Goal: Check status: Check status

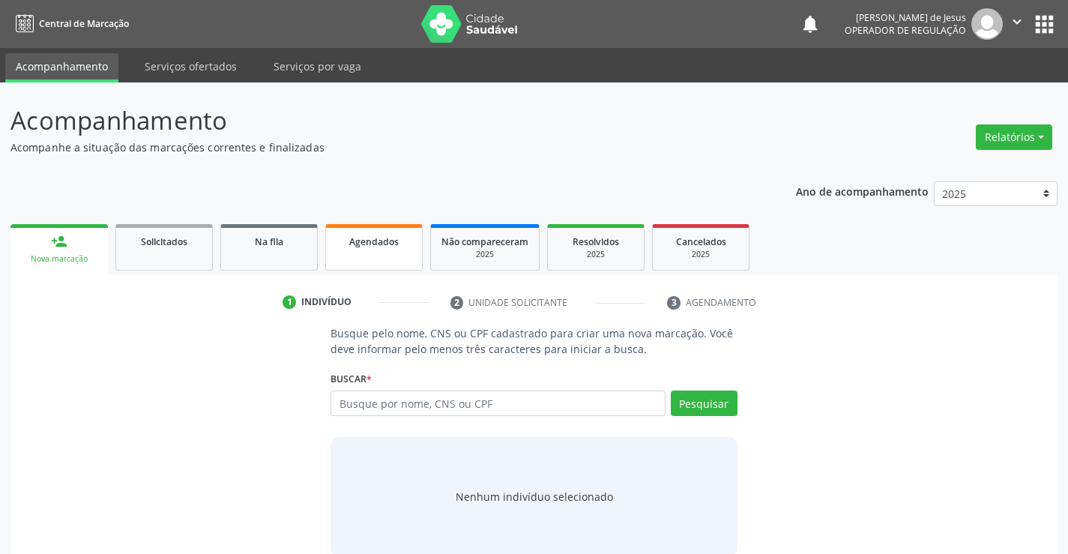
scroll to position [24, 0]
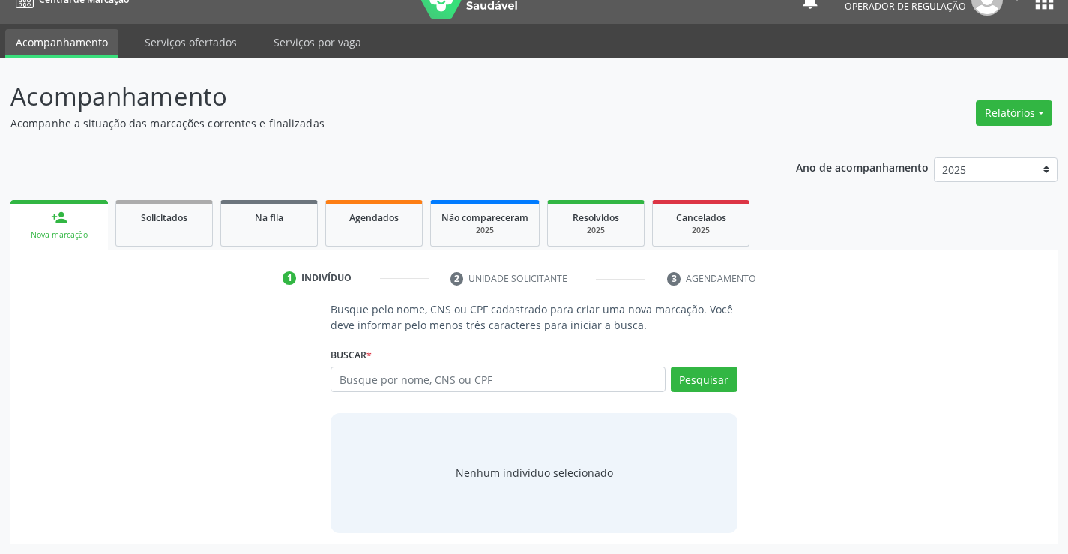
click at [474, 270] on li "2 Unidade solicitante" at bounding box center [547, 278] width 217 height 25
click at [474, 280] on li "2 Unidade solicitante" at bounding box center [547, 278] width 217 height 25
click at [328, 280] on div "Indivíduo" at bounding box center [326, 277] width 50 height 13
click at [190, 223] on div "Solicitados" at bounding box center [164, 217] width 75 height 16
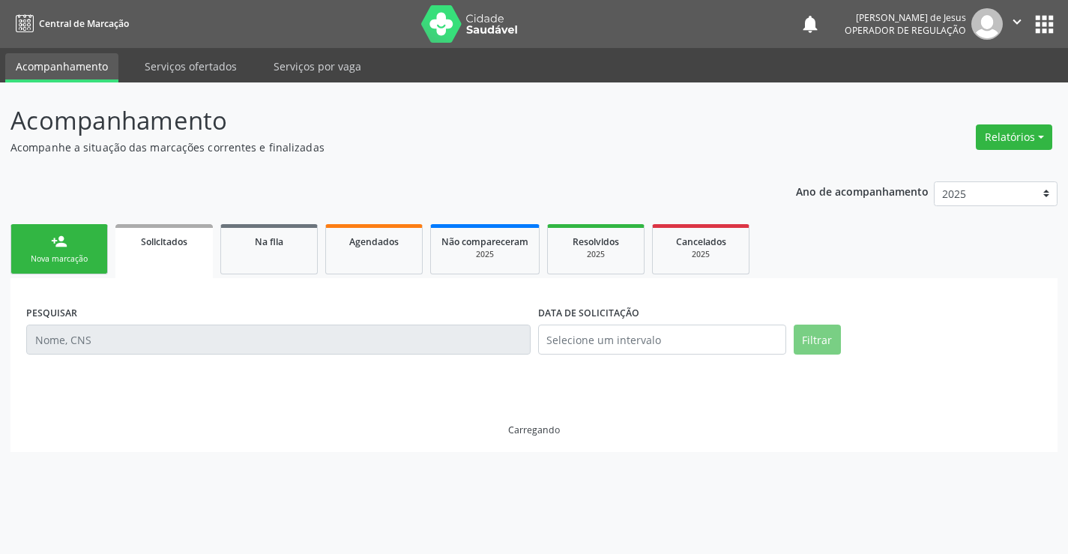
scroll to position [0, 0]
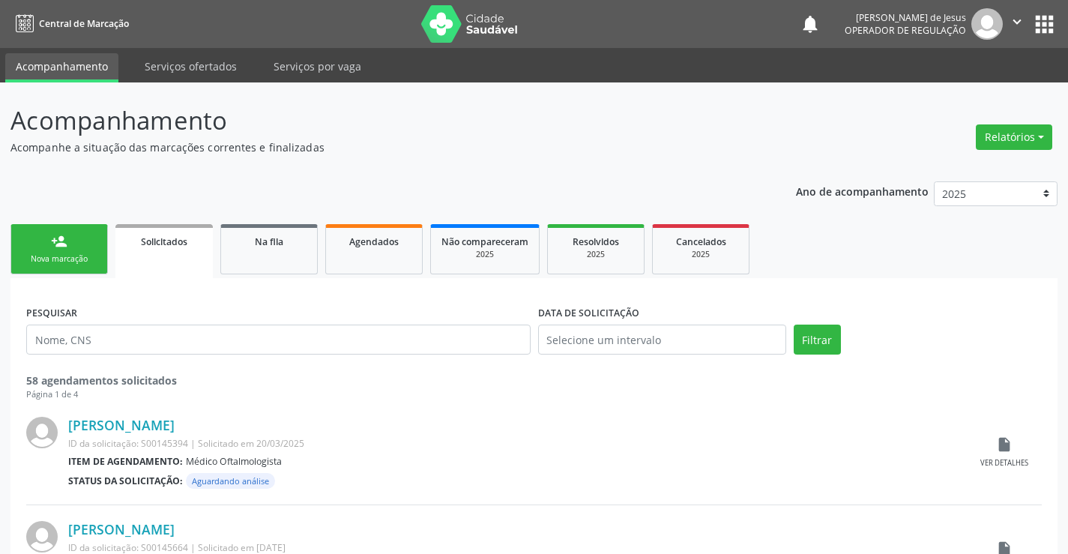
click at [95, 245] on link "person_add Nova marcação" at bounding box center [58, 249] width 97 height 50
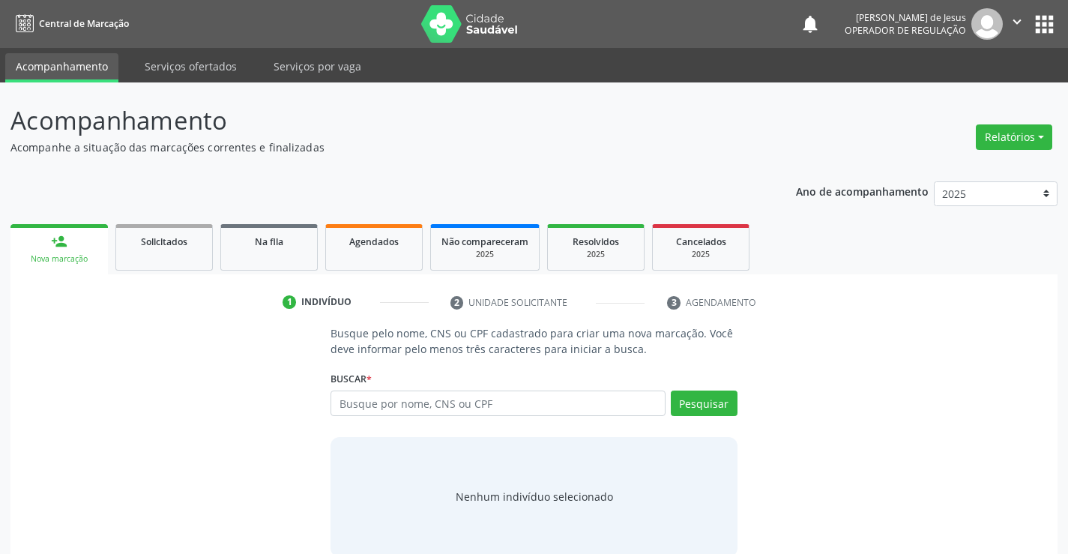
click at [32, 251] on link "person_add Nova marcação" at bounding box center [58, 249] width 97 height 50
click at [355, 404] on input "text" at bounding box center [498, 402] width 334 height 25
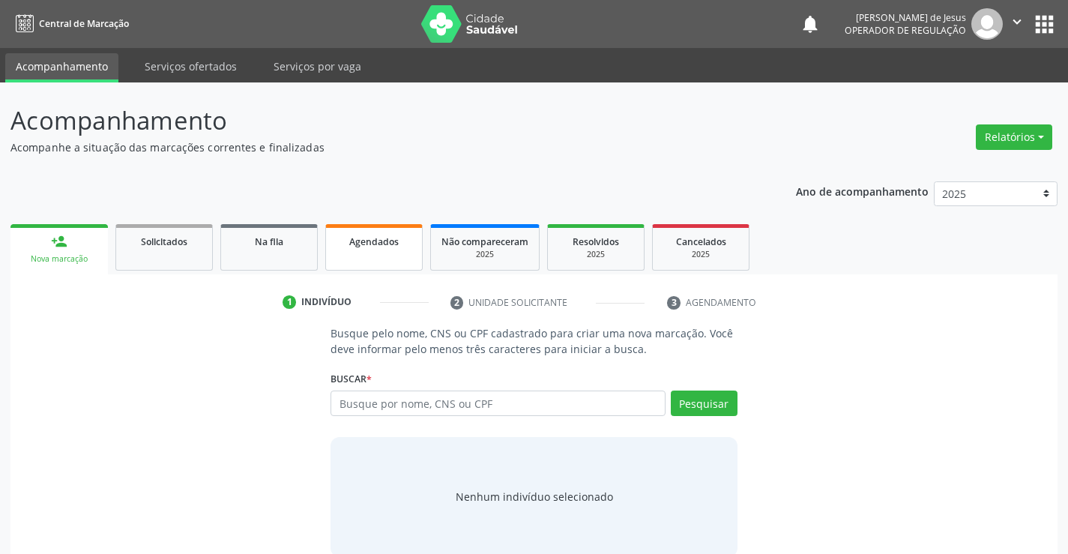
click at [358, 256] on link "Agendados" at bounding box center [373, 247] width 97 height 46
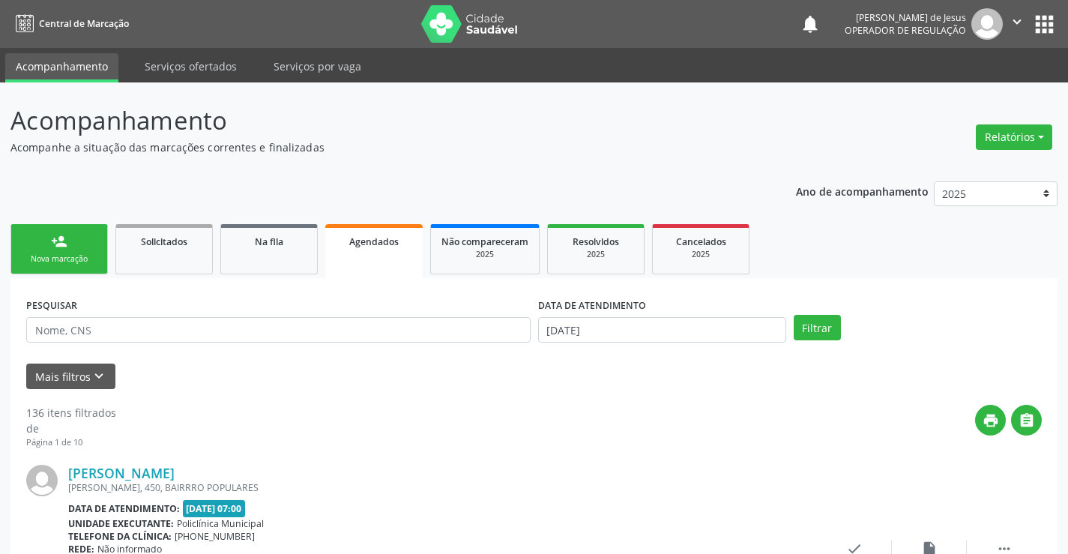
click at [71, 274] on link "person_add Nova marcação" at bounding box center [58, 249] width 97 height 50
click at [76, 269] on link "person_add Nova marcação" at bounding box center [58, 249] width 97 height 50
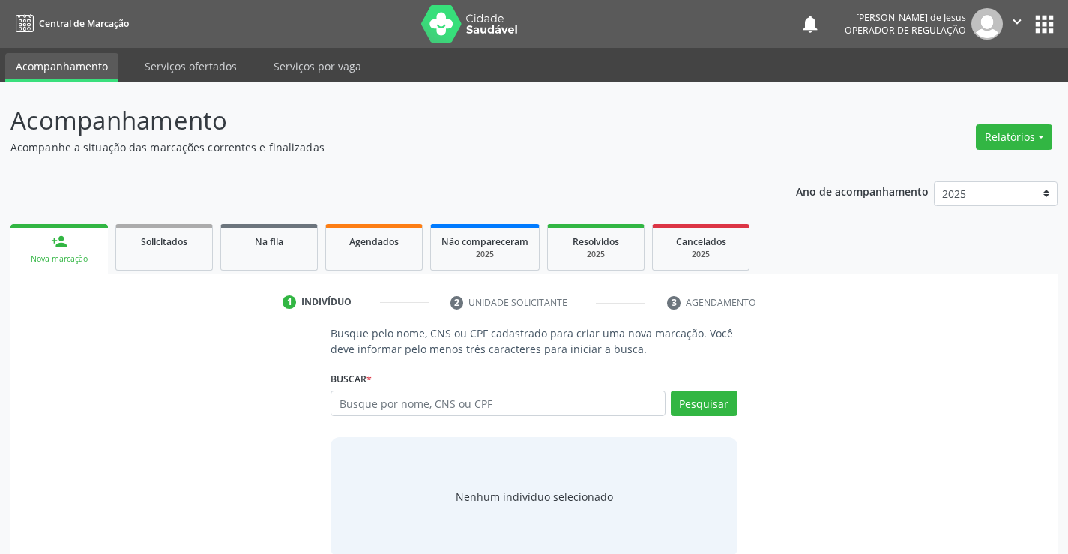
click at [679, 307] on li "3 Agendamento" at bounding box center [726, 302] width 140 height 25
click at [651, 401] on input "text" at bounding box center [498, 402] width 334 height 25
type input "[PERSON_NAME]"
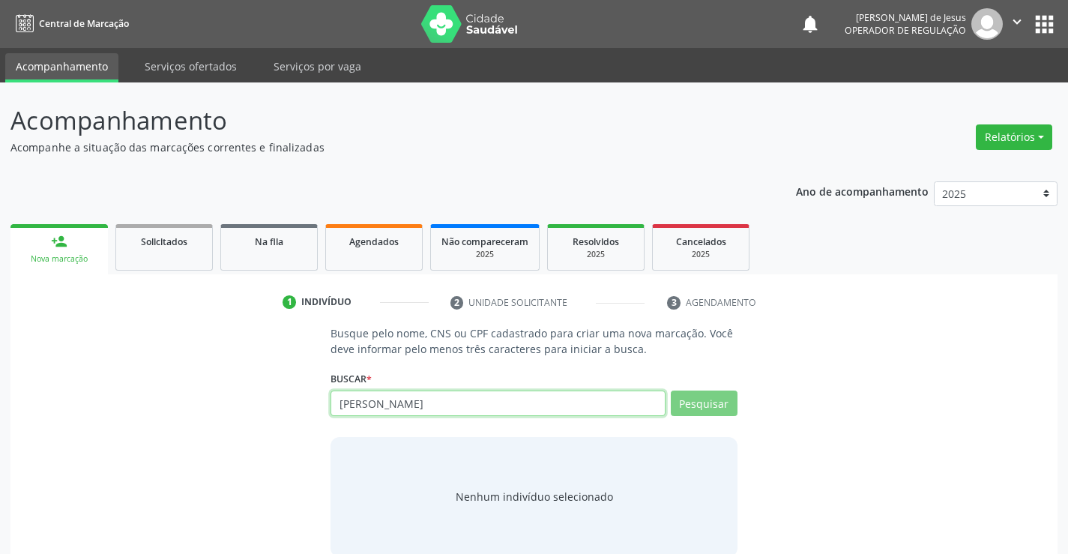
click at [580, 405] on input "[PERSON_NAME]" at bounding box center [498, 402] width 334 height 25
click at [347, 253] on link "Agendados" at bounding box center [373, 247] width 97 height 46
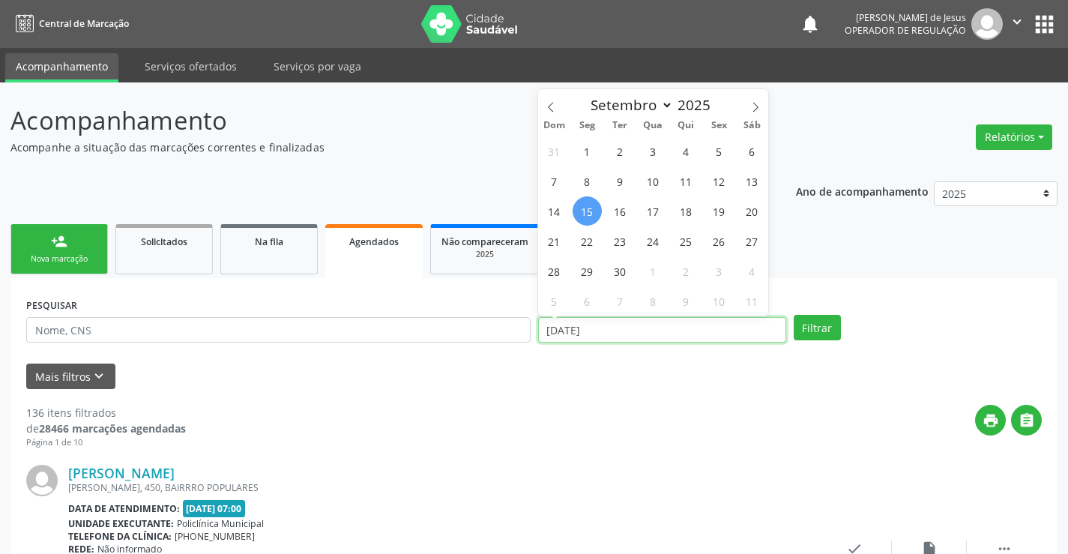
click at [574, 340] on input "[DATE]" at bounding box center [662, 329] width 248 height 25
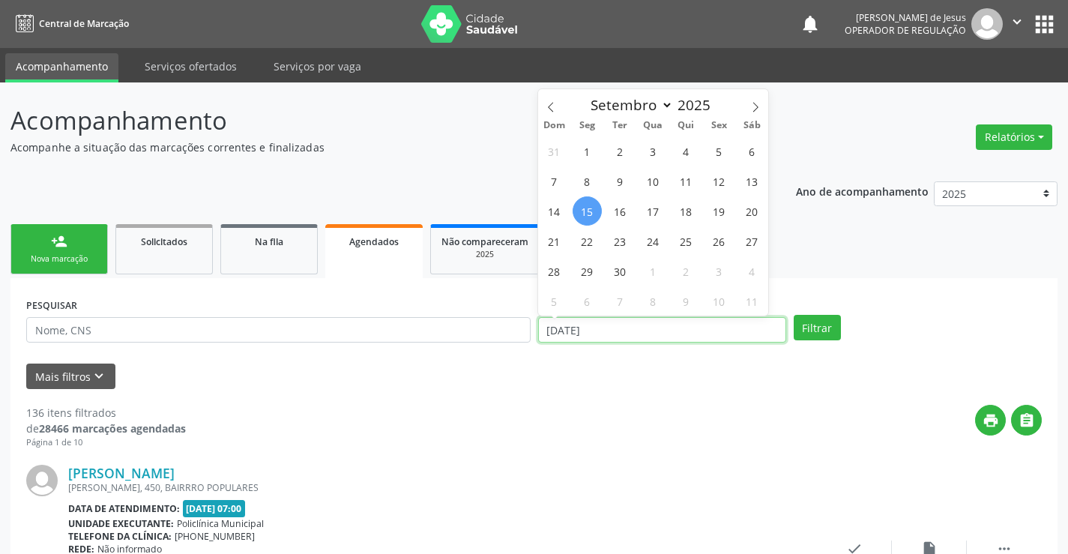
click at [574, 340] on input "[DATE]" at bounding box center [662, 329] width 248 height 25
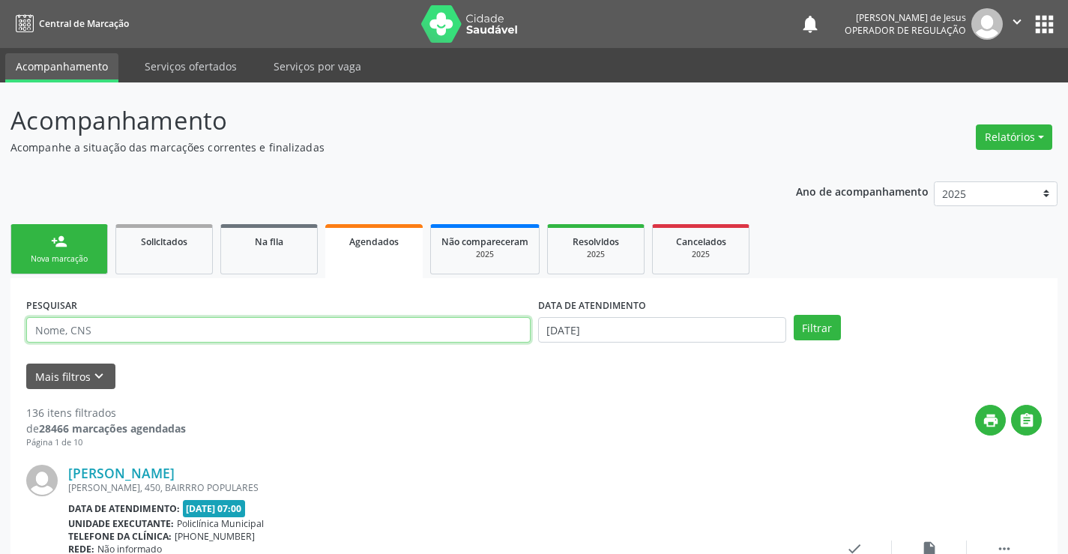
click at [416, 320] on input "text" at bounding box center [278, 329] width 504 height 25
click at [367, 341] on input "text" at bounding box center [278, 329] width 504 height 25
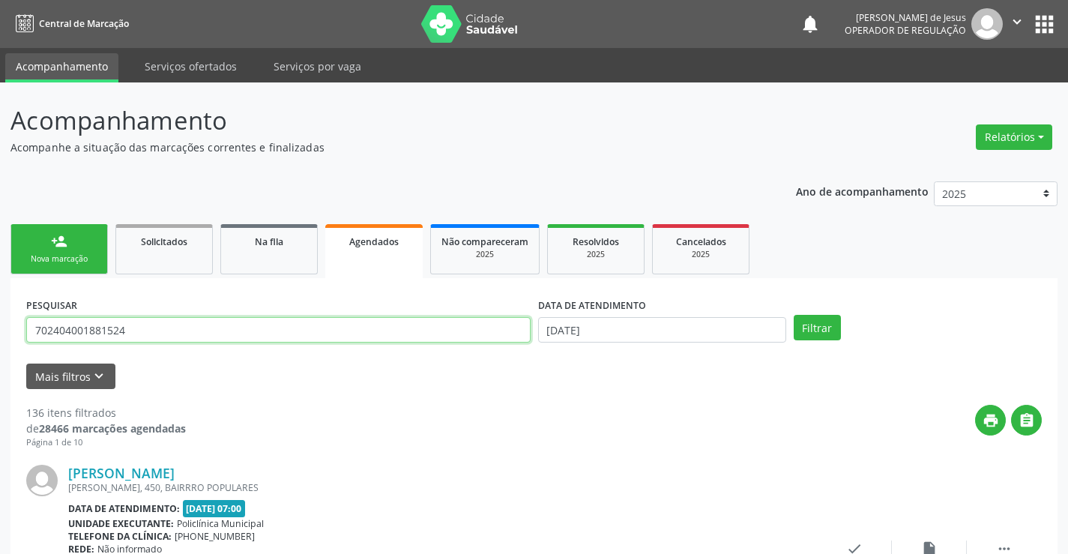
type input "702404001881524"
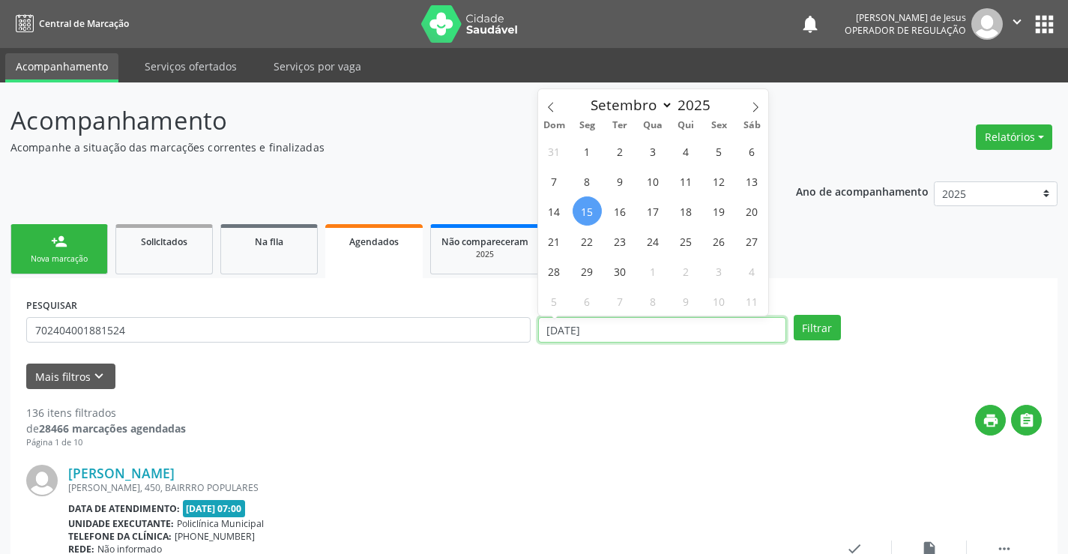
click at [591, 334] on input "[DATE]" at bounding box center [662, 329] width 248 height 25
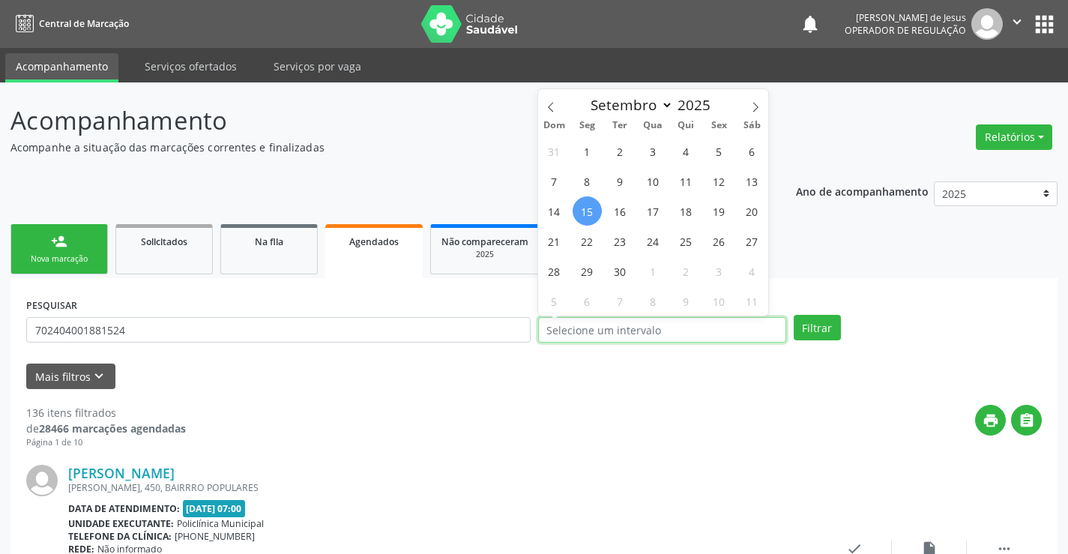
click at [794, 315] on button "Filtrar" at bounding box center [817, 327] width 47 height 25
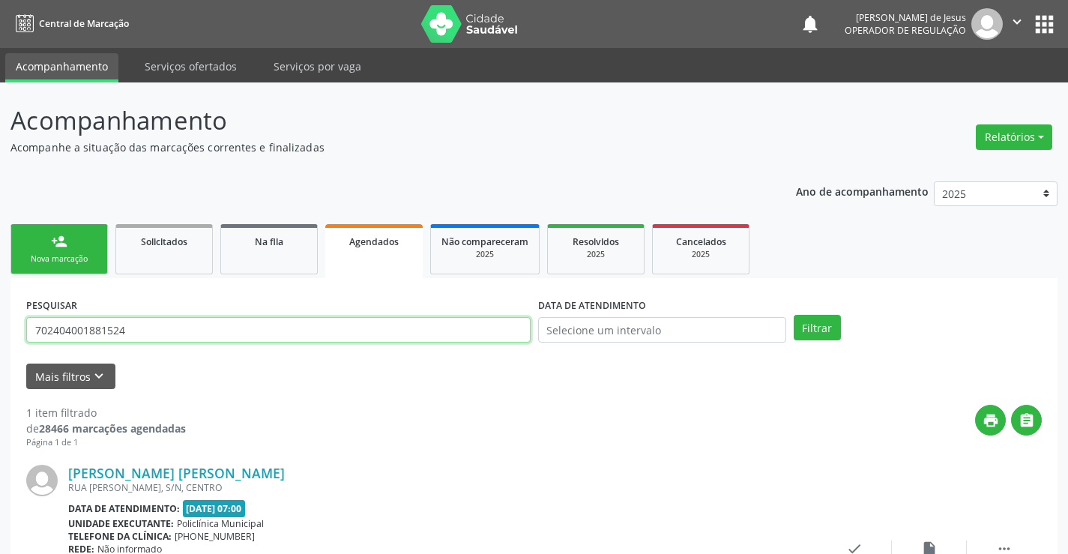
click at [192, 329] on input "702404001881524" at bounding box center [278, 329] width 504 height 25
click at [794, 315] on button "Filtrar" at bounding box center [817, 327] width 47 height 25
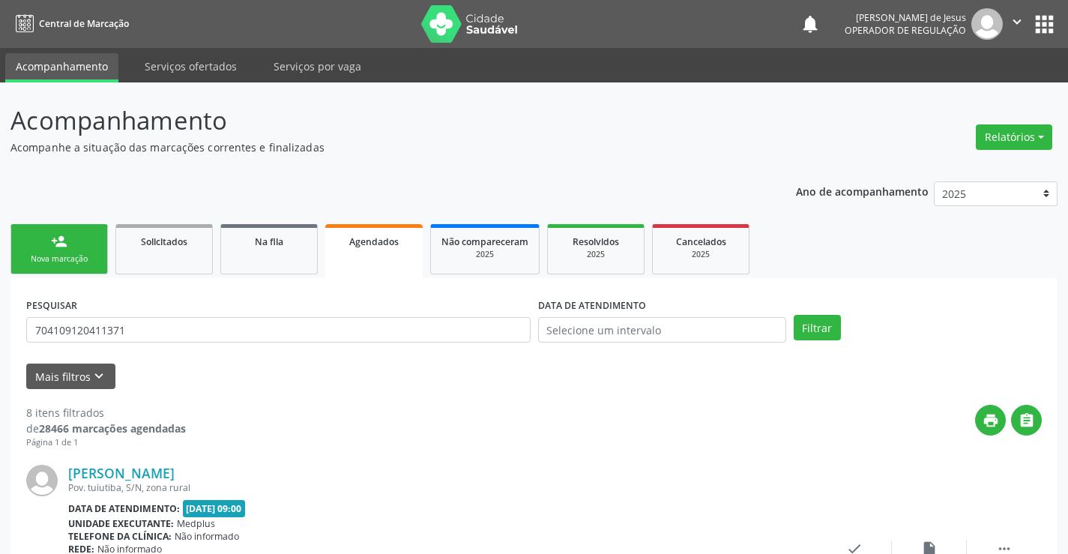
drag, startPoint x: 193, startPoint y: 344, endPoint x: 190, endPoint y: 323, distance: 21.1
click at [190, 333] on div "PESQUISAR 704109120411371" at bounding box center [278, 323] width 512 height 58
click at [193, 310] on div "PESQUISAR 704109120411371" at bounding box center [278, 323] width 512 height 58
click at [199, 334] on input "704109120411371" at bounding box center [278, 329] width 504 height 25
click at [198, 339] on input "704109120411371" at bounding box center [278, 329] width 504 height 25
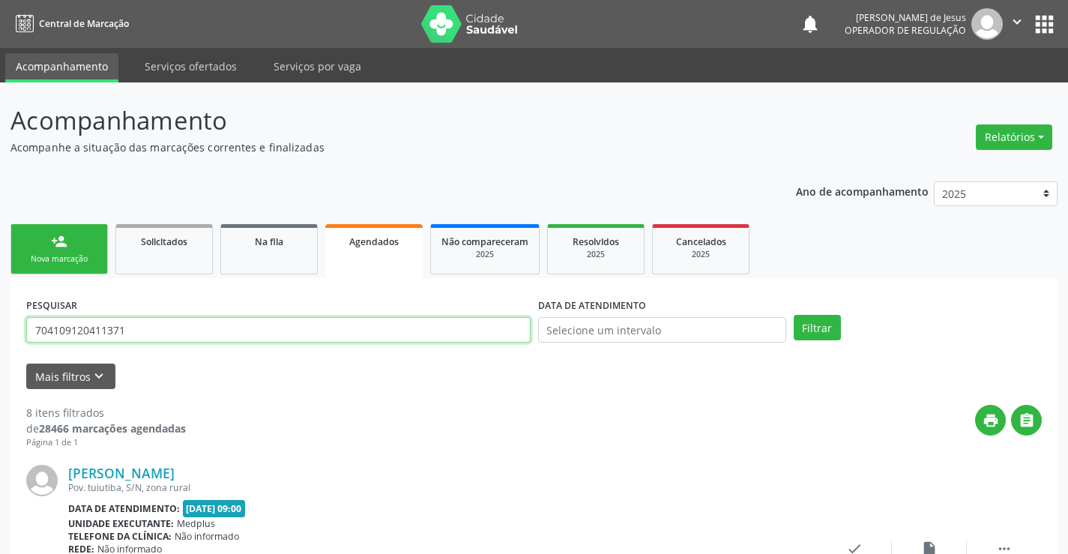
click at [197, 339] on input "704109120411371" at bounding box center [278, 329] width 504 height 25
click at [196, 339] on input "704109120411371" at bounding box center [278, 329] width 504 height 25
type input "704109120411377036050573238"
click at [299, 324] on input "704109120411377036050573238" at bounding box center [278, 329] width 504 height 25
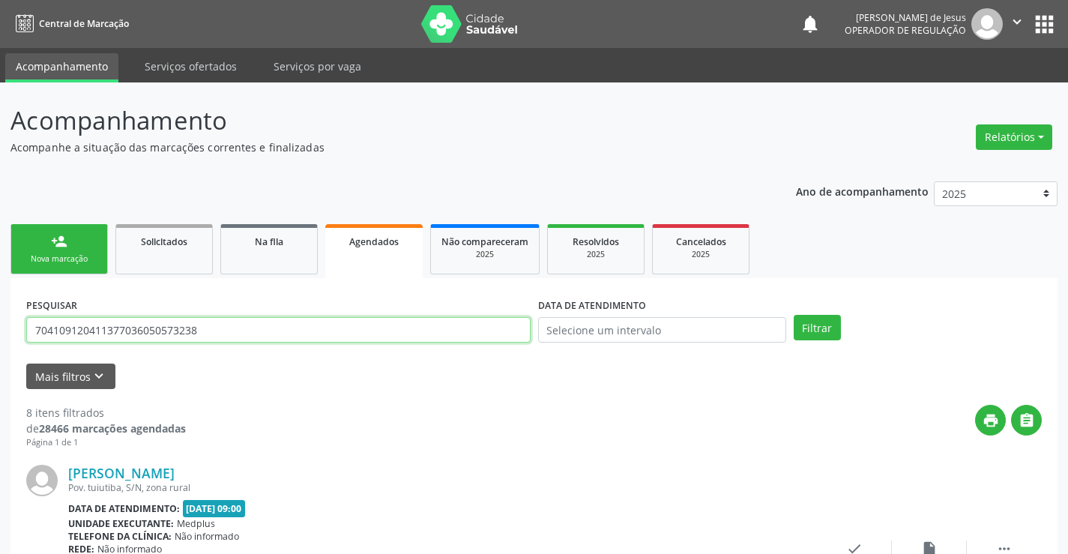
click at [299, 324] on input "704109120411377036050573238" at bounding box center [278, 329] width 504 height 25
click at [298, 325] on input "704109120411377036050573238" at bounding box center [278, 329] width 504 height 25
type input "703605085573238"
click at [794, 315] on button "Filtrar" at bounding box center [817, 327] width 47 height 25
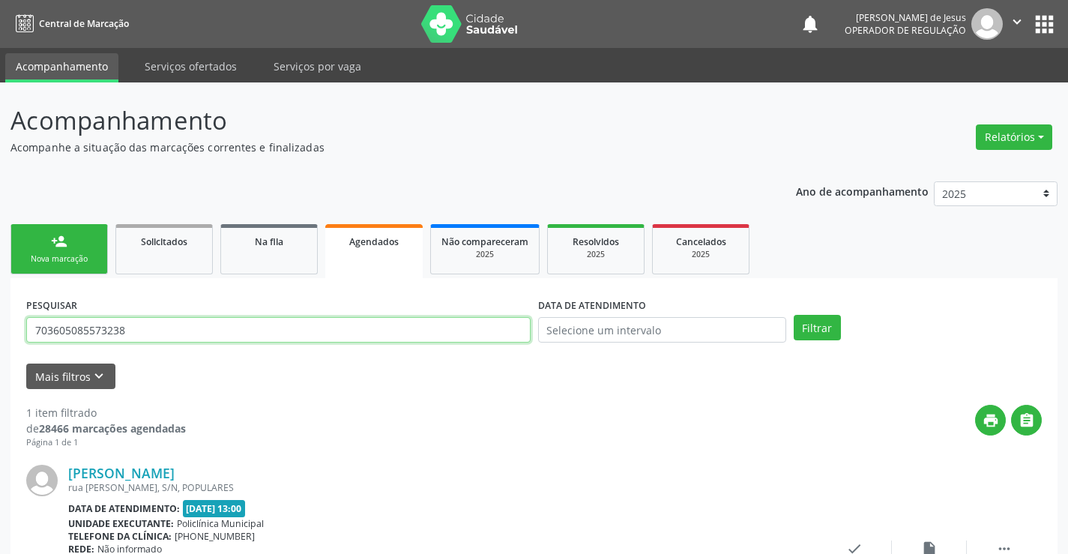
click at [208, 328] on input "703605085573238" at bounding box center [278, 329] width 504 height 25
type input "706703709875320"
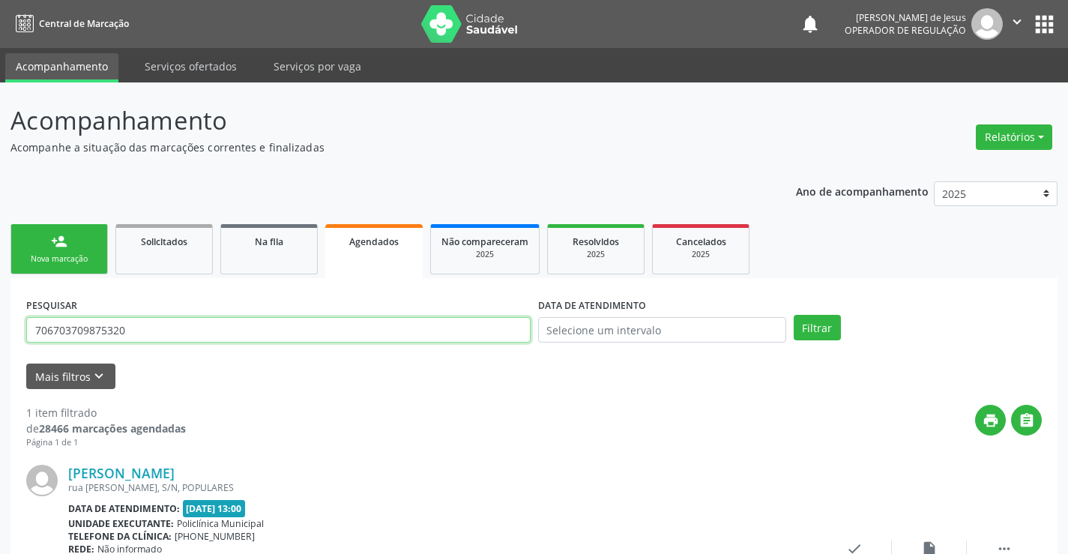
click at [794, 315] on button "Filtrar" at bounding box center [817, 327] width 47 height 25
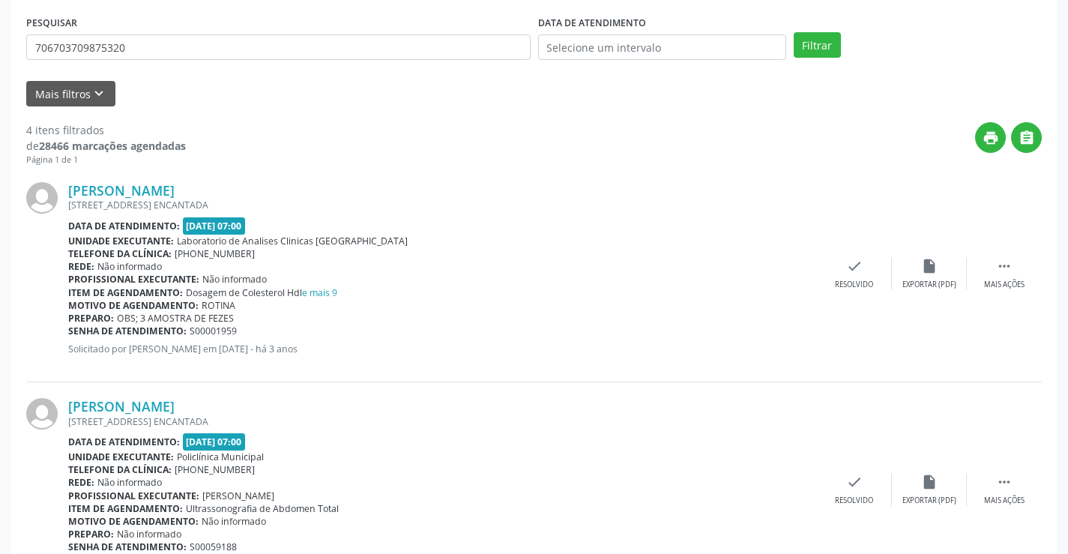
scroll to position [260, 0]
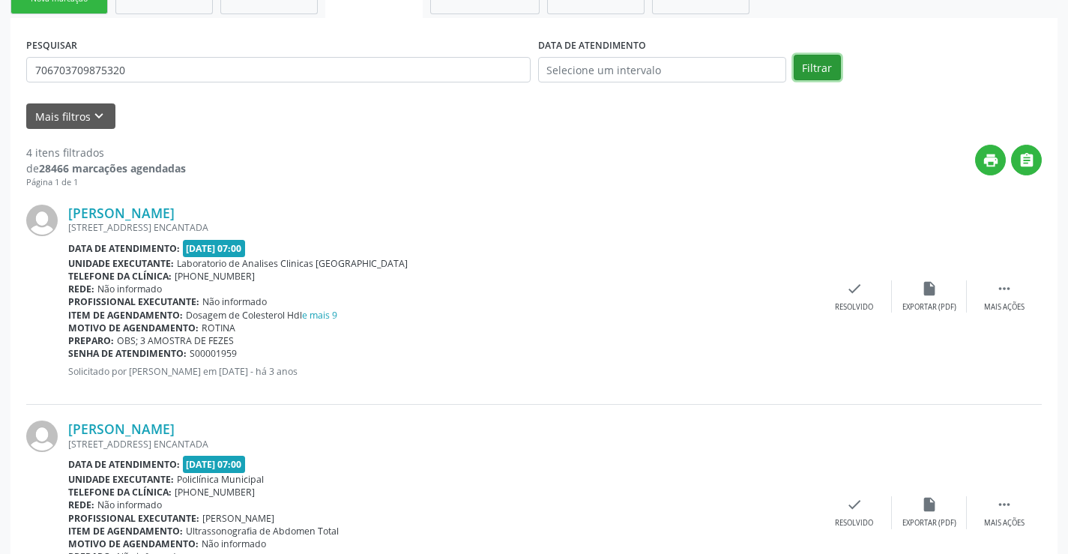
click at [818, 77] on button "Filtrar" at bounding box center [817, 67] width 47 height 25
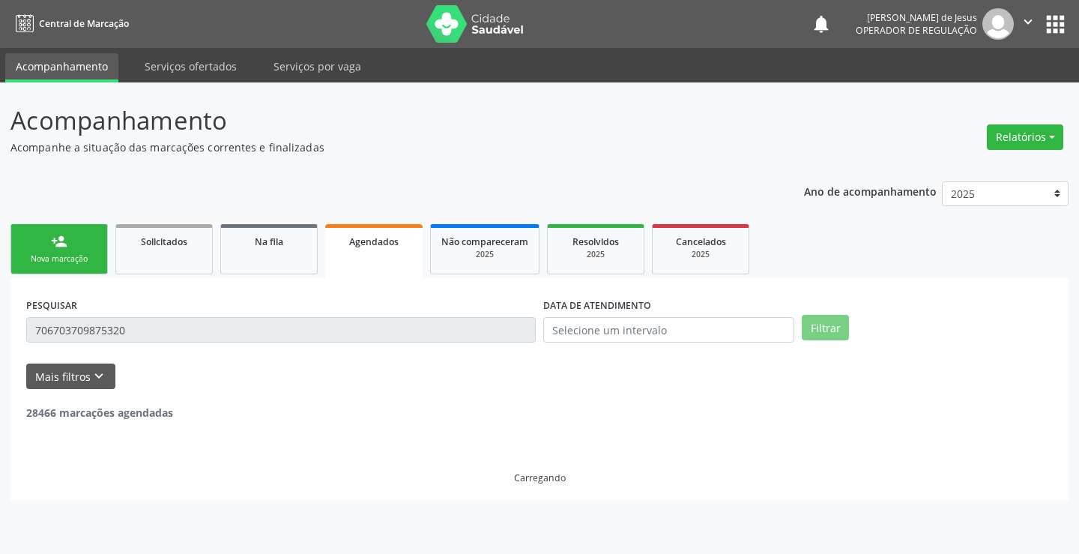
click at [818, 77] on ul "Acompanhamento Serviços ofertados Serviços por vaga" at bounding box center [539, 65] width 1079 height 34
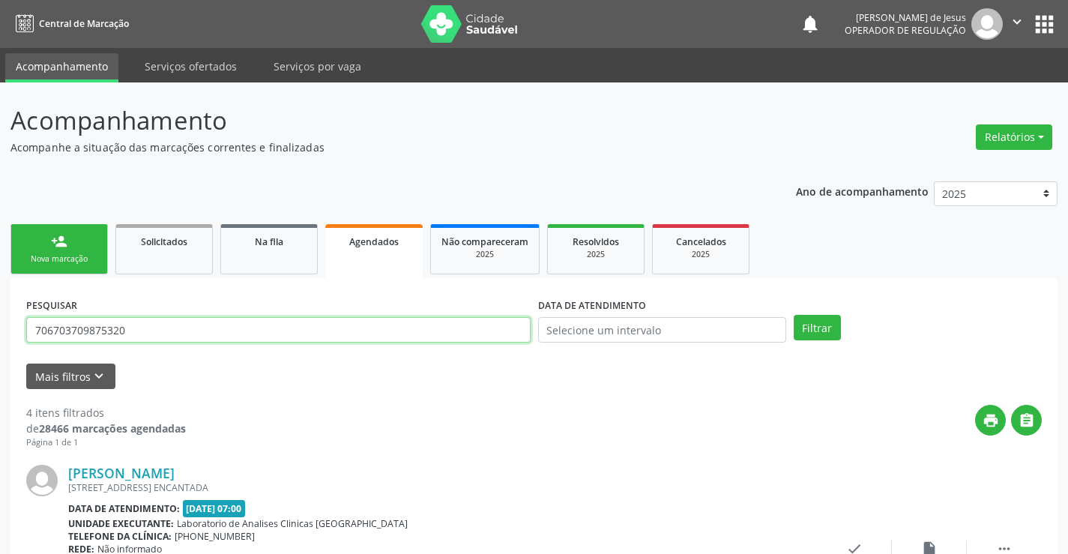
click at [208, 332] on input "706703709875320" at bounding box center [278, 329] width 504 height 25
type input "[PERSON_NAME]"
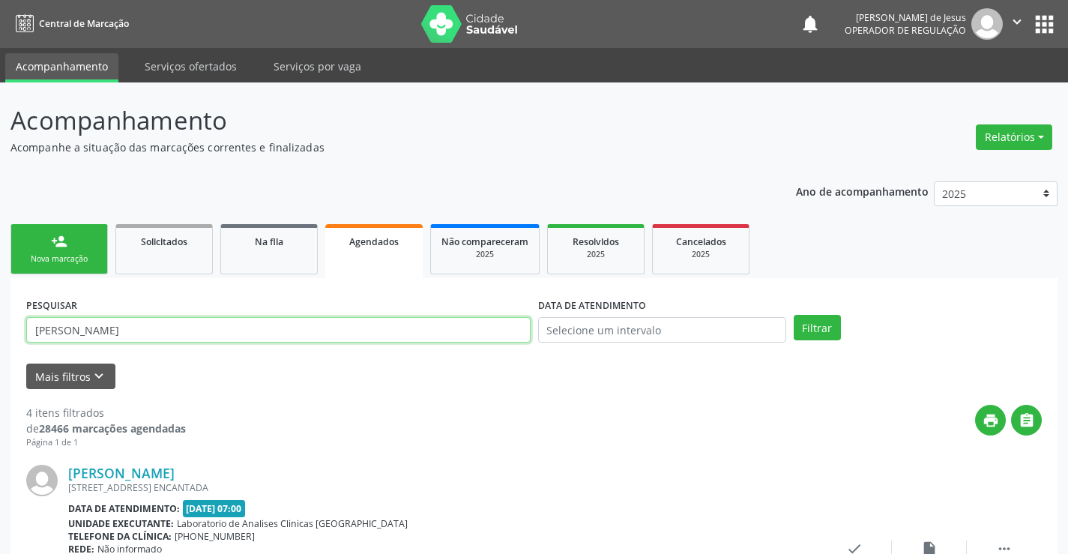
click at [794, 315] on button "Filtrar" at bounding box center [817, 327] width 47 height 25
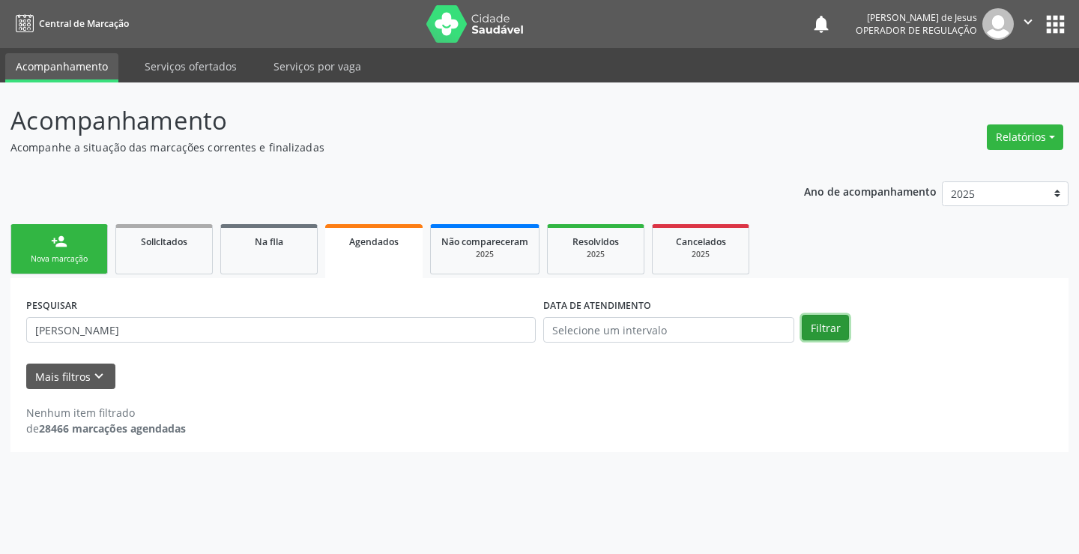
click at [815, 325] on button "Filtrar" at bounding box center [825, 327] width 47 height 25
click at [812, 324] on button "Filtrar" at bounding box center [825, 327] width 47 height 25
click at [812, 323] on button "Filtrar" at bounding box center [825, 327] width 47 height 25
click at [832, 332] on button "Filtrar" at bounding box center [825, 327] width 47 height 25
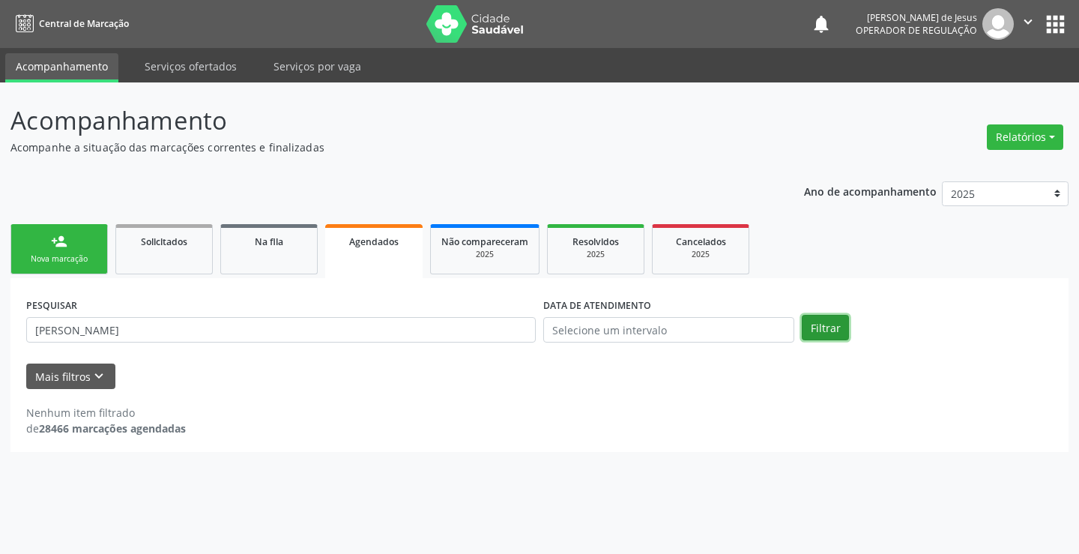
click at [832, 332] on button "Filtrar" at bounding box center [825, 327] width 47 height 25
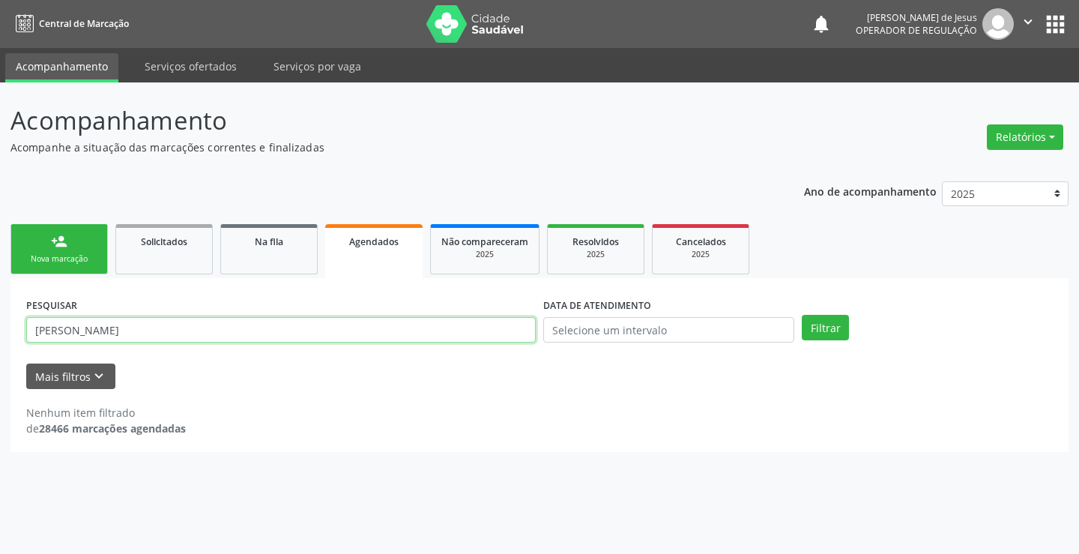
click at [441, 330] on input "[PERSON_NAME]" at bounding box center [281, 329] width 510 height 25
click at [442, 330] on input "[PERSON_NAME]" at bounding box center [281, 329] width 510 height 25
click at [443, 330] on input "[PERSON_NAME]" at bounding box center [281, 329] width 510 height 25
type input "[PERSON_NAME]"
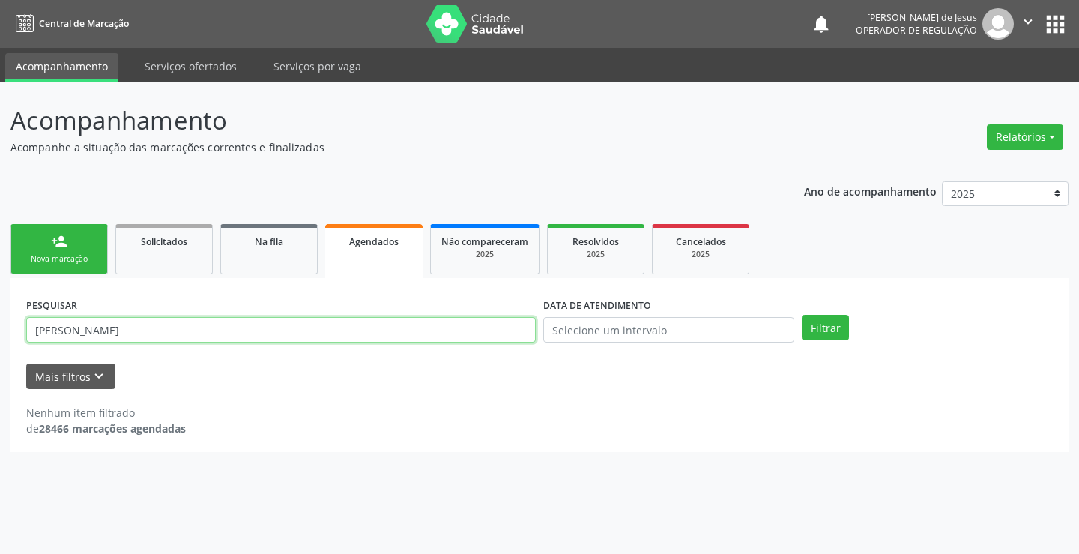
click at [802, 315] on button "Filtrar" at bounding box center [825, 327] width 47 height 25
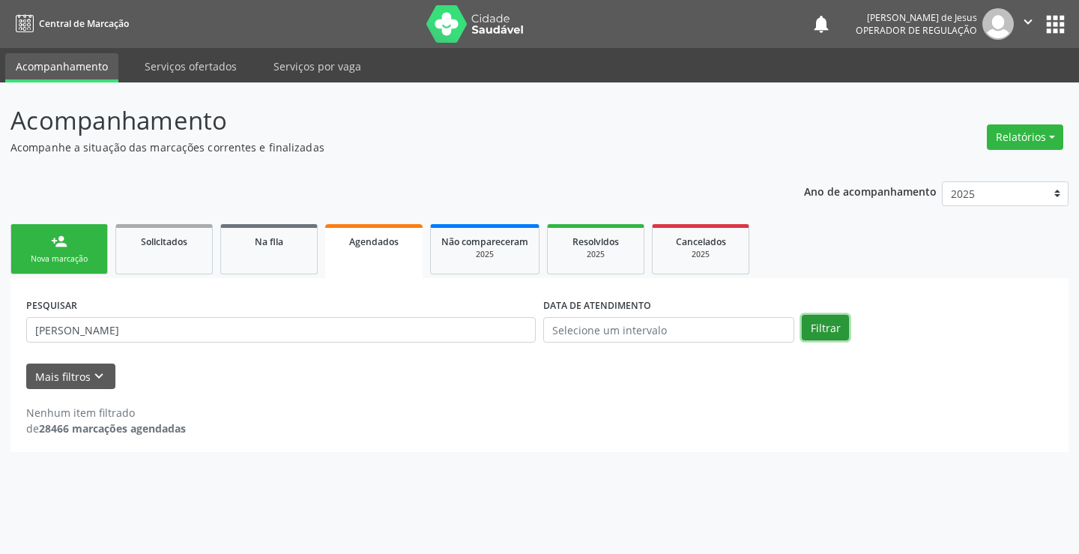
click at [839, 330] on button "Filtrar" at bounding box center [825, 327] width 47 height 25
click at [852, 324] on div "Filtrar" at bounding box center [927, 327] width 259 height 25
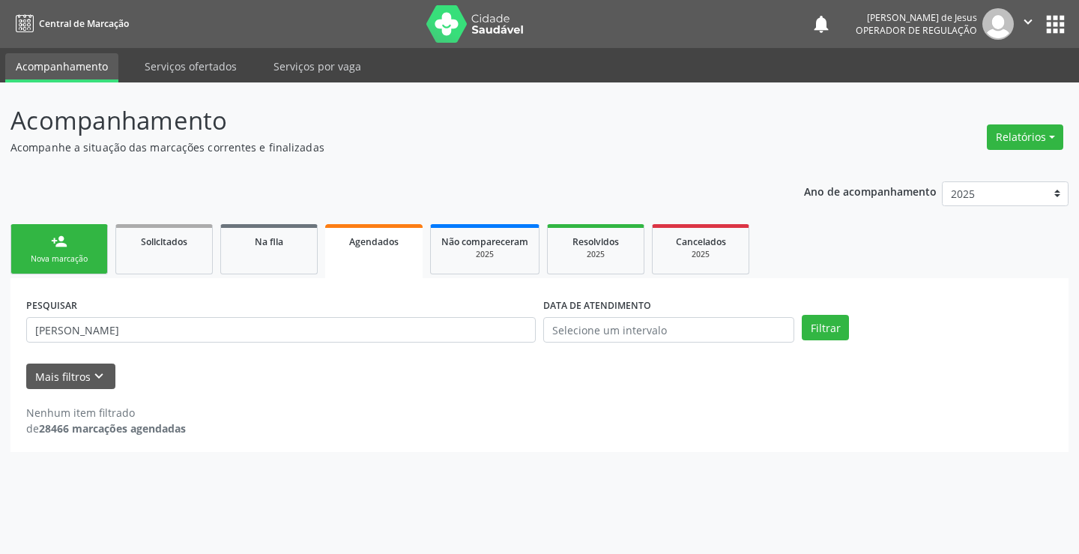
click at [852, 324] on div "Filtrar" at bounding box center [927, 327] width 259 height 25
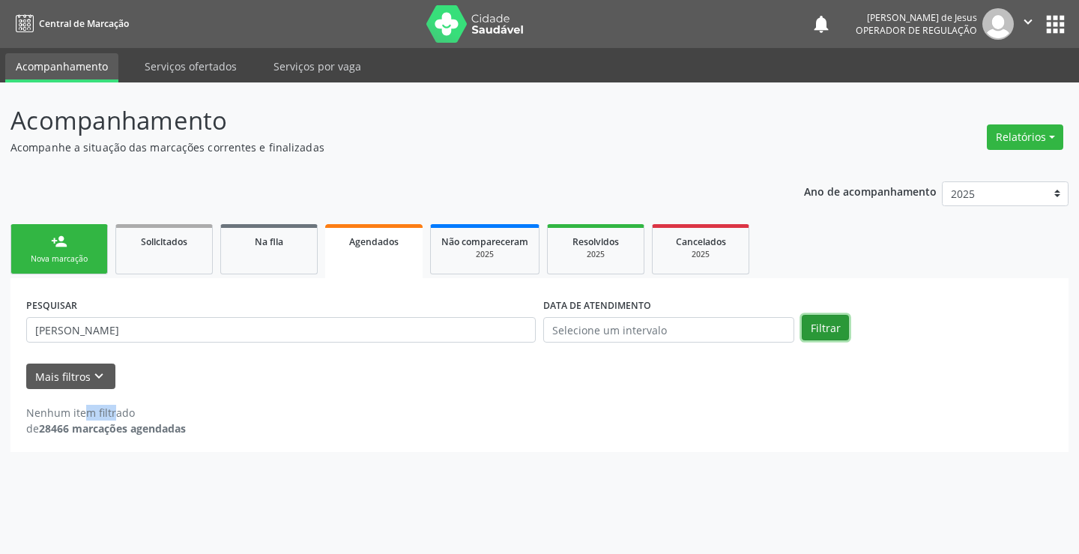
click at [837, 327] on button "Filtrar" at bounding box center [825, 327] width 47 height 25
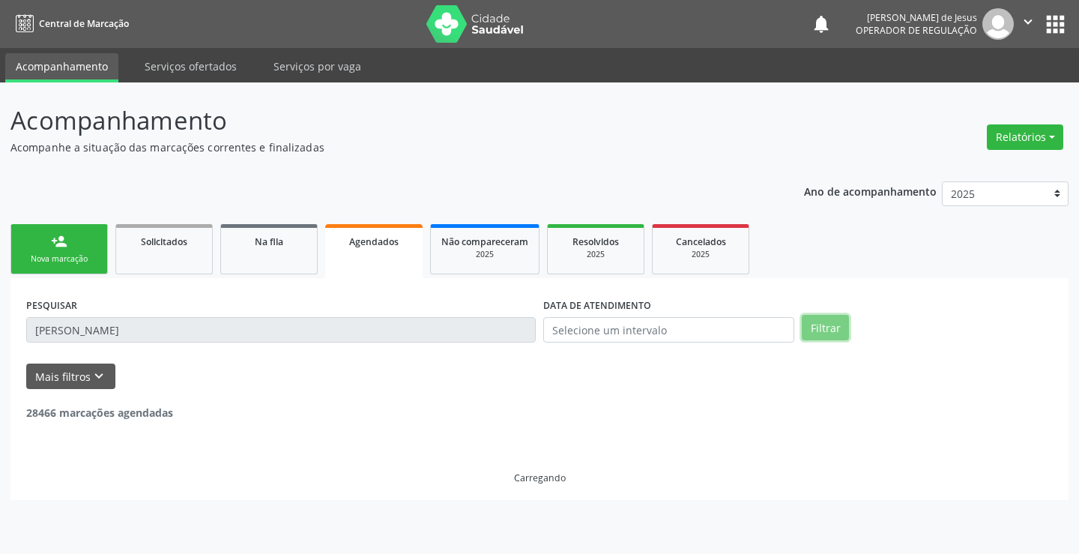
click at [837, 327] on button "Filtrar" at bounding box center [825, 327] width 47 height 25
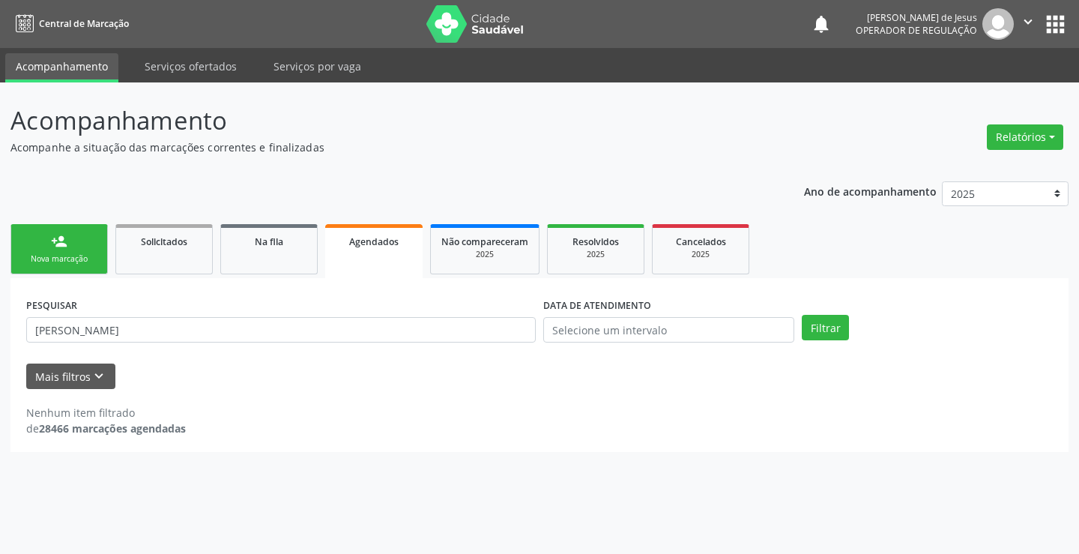
click at [439, 345] on div "PESQUISAR [PERSON_NAME]" at bounding box center [280, 323] width 517 height 58
drag, startPoint x: 439, startPoint y: 343, endPoint x: 438, endPoint y: 331, distance: 12.0
click at [440, 335] on div "PESQUISAR [PERSON_NAME]" at bounding box center [280, 323] width 517 height 58
click at [438, 331] on input "[PERSON_NAME]" at bounding box center [281, 329] width 510 height 25
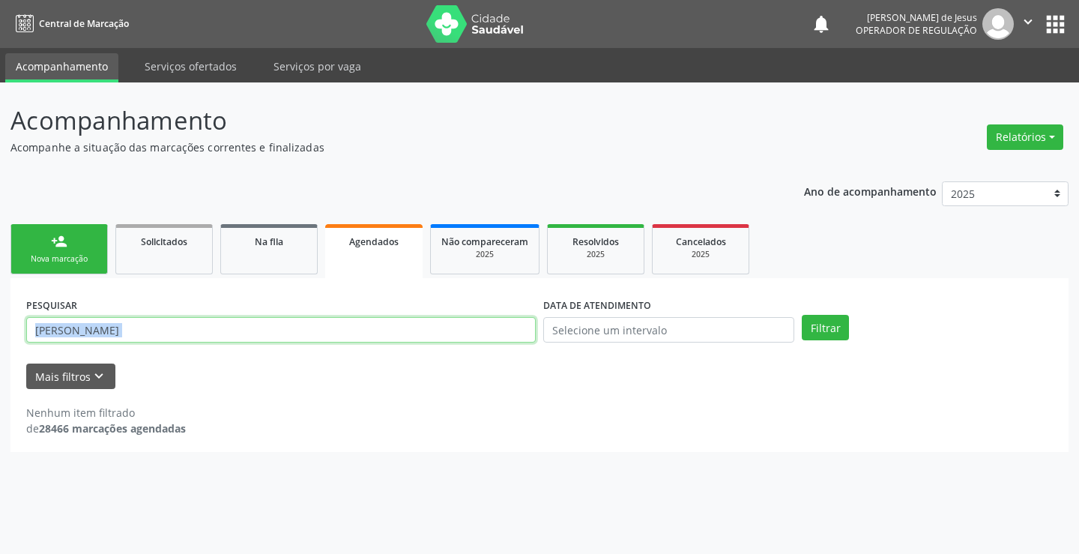
click at [438, 331] on input "[PERSON_NAME]" at bounding box center [281, 329] width 510 height 25
type input "709003846155517"
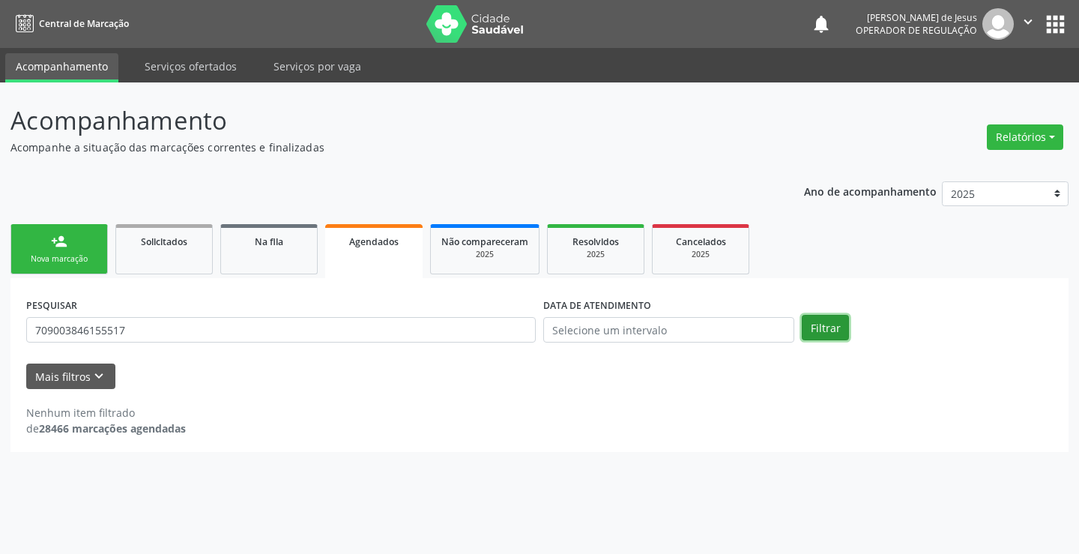
click at [803, 331] on button "Filtrar" at bounding box center [825, 327] width 47 height 25
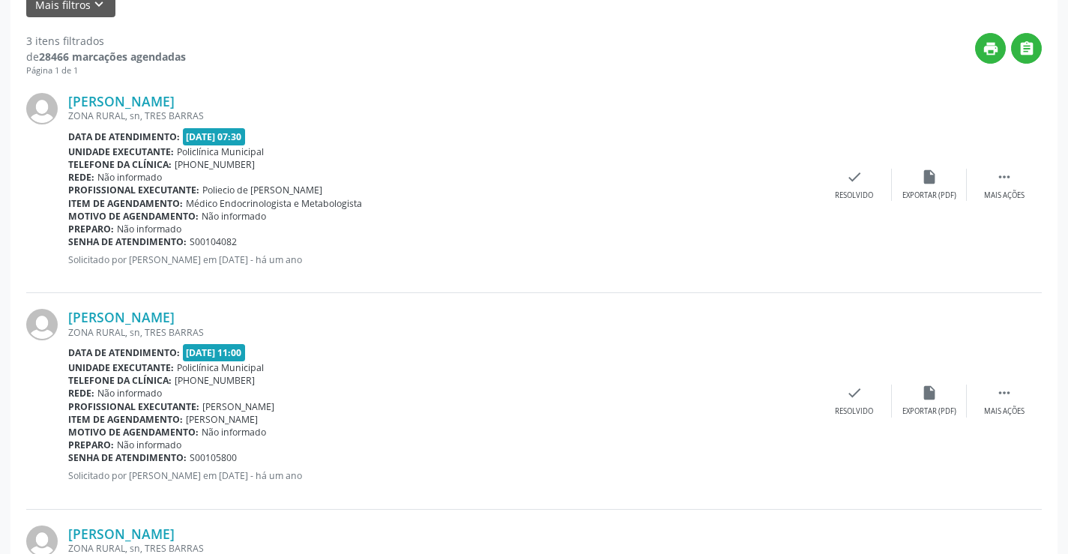
scroll to position [44, 0]
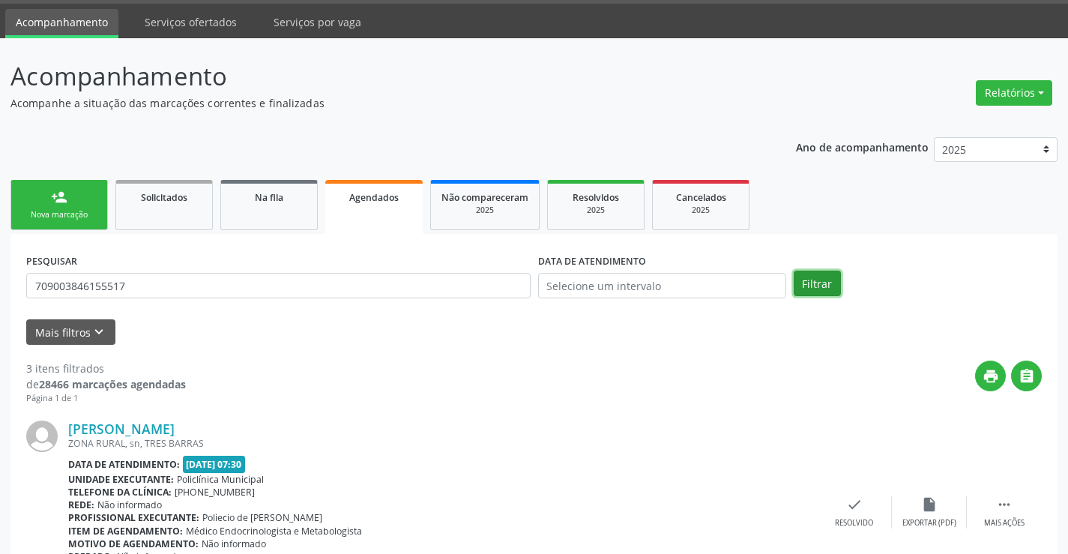
click at [809, 286] on button "Filtrar" at bounding box center [817, 283] width 47 height 25
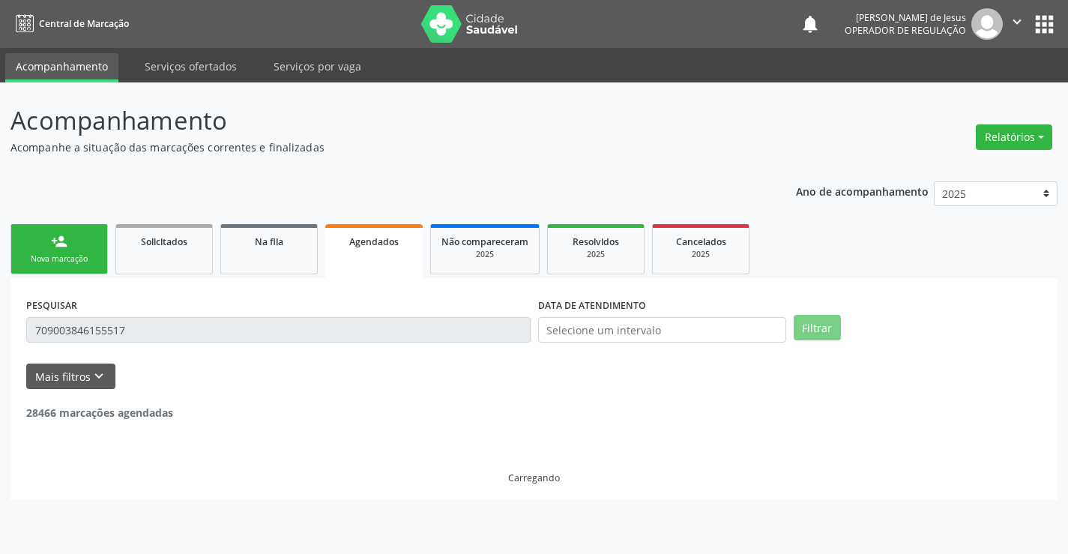
scroll to position [0, 0]
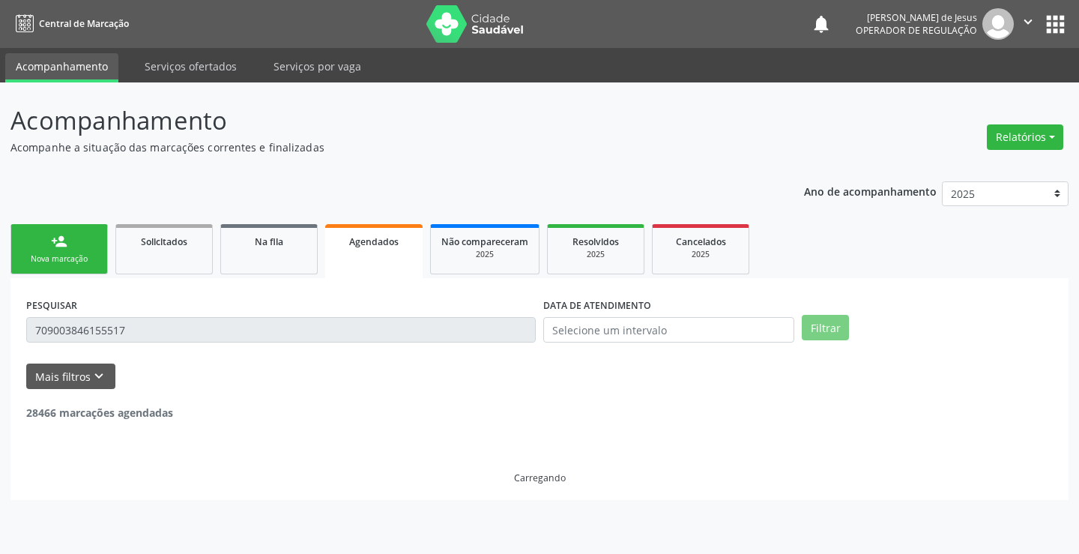
click at [809, 286] on div "PESQUISAR 709003846155517 DATA DE ATENDIMENTO Filtrar UNIDADE DE REFERÊNCIA Sel…" at bounding box center [539, 389] width 1058 height 222
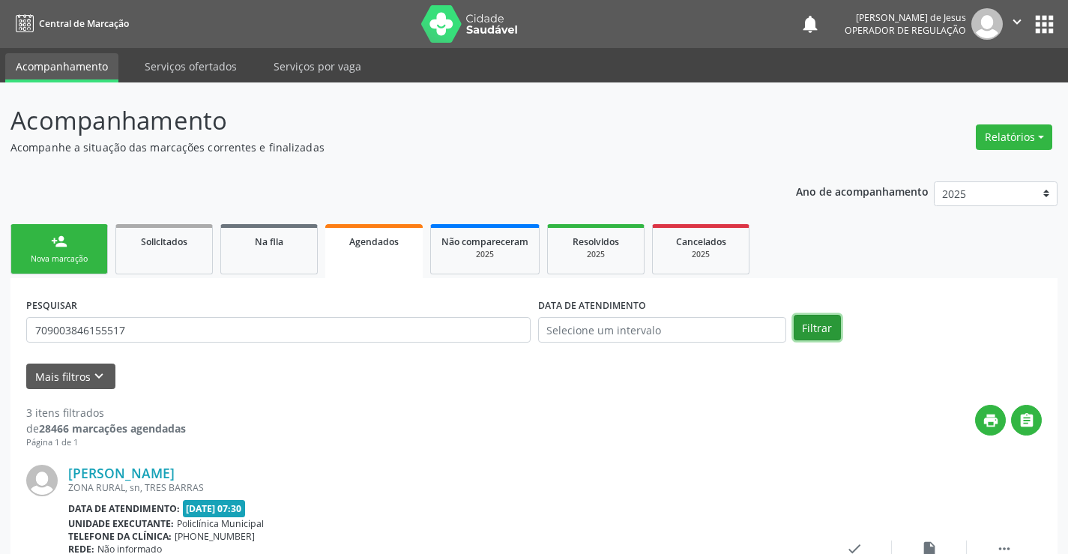
click at [809, 324] on button "Filtrar" at bounding box center [817, 327] width 47 height 25
click at [384, 254] on link "Agendados" at bounding box center [373, 251] width 97 height 54
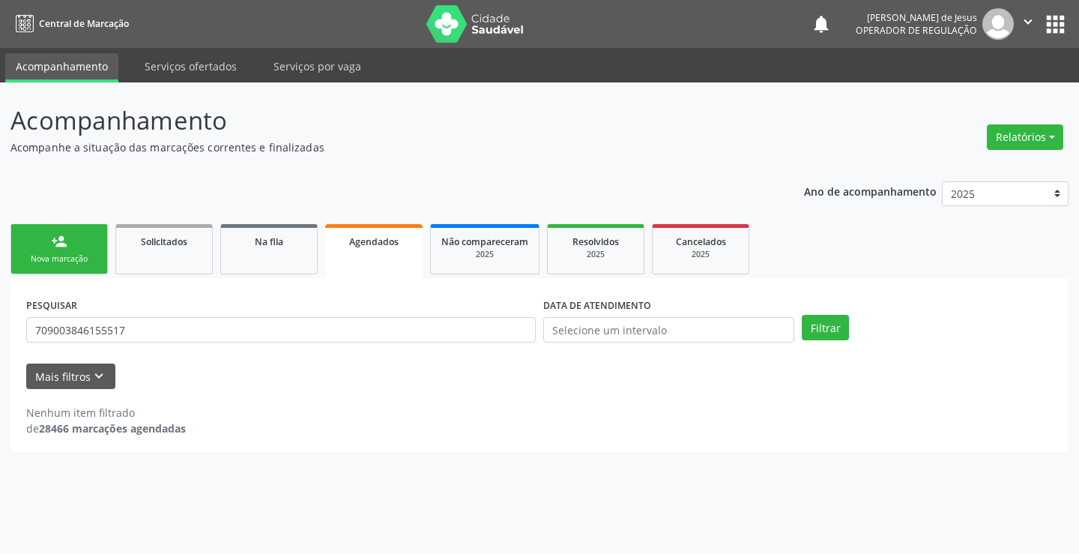
click at [384, 254] on link "Agendados" at bounding box center [373, 251] width 97 height 54
click at [827, 330] on button "Filtrar" at bounding box center [825, 327] width 47 height 25
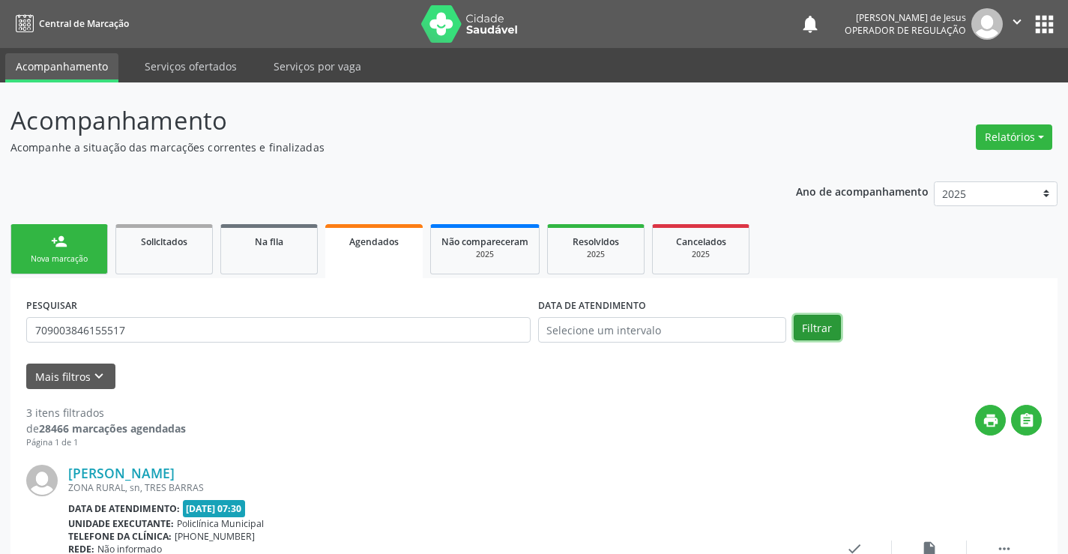
click at [812, 331] on button "Filtrar" at bounding box center [817, 327] width 47 height 25
click at [245, 328] on input "709003846155517" at bounding box center [278, 329] width 504 height 25
click at [244, 328] on input "709003846155517" at bounding box center [278, 329] width 504 height 25
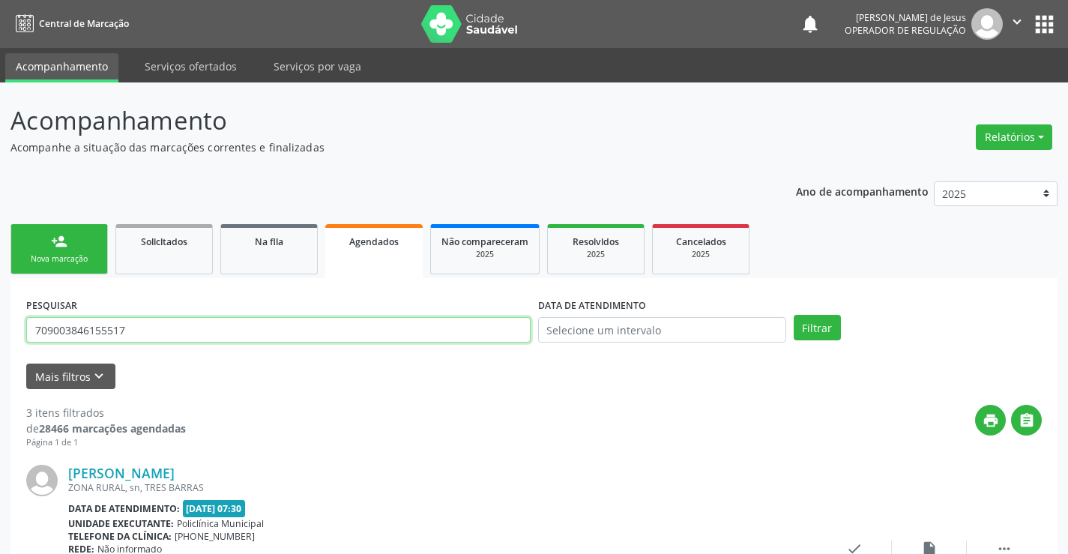
click at [244, 328] on input "709003846155517" at bounding box center [278, 329] width 504 height 25
type input "708500380258272"
click at [794, 315] on button "Filtrar" at bounding box center [817, 327] width 47 height 25
click at [185, 341] on input "708500380258272" at bounding box center [278, 329] width 504 height 25
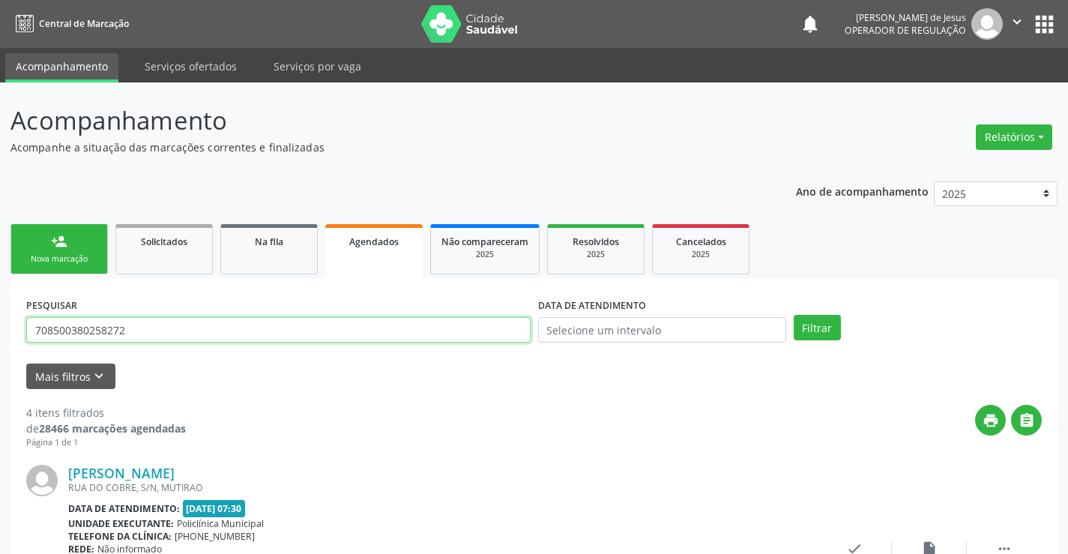
click at [185, 341] on input "708500380258272" at bounding box center [278, 329] width 504 height 25
type input "700200419346328"
click at [794, 315] on button "Filtrar" at bounding box center [817, 327] width 47 height 25
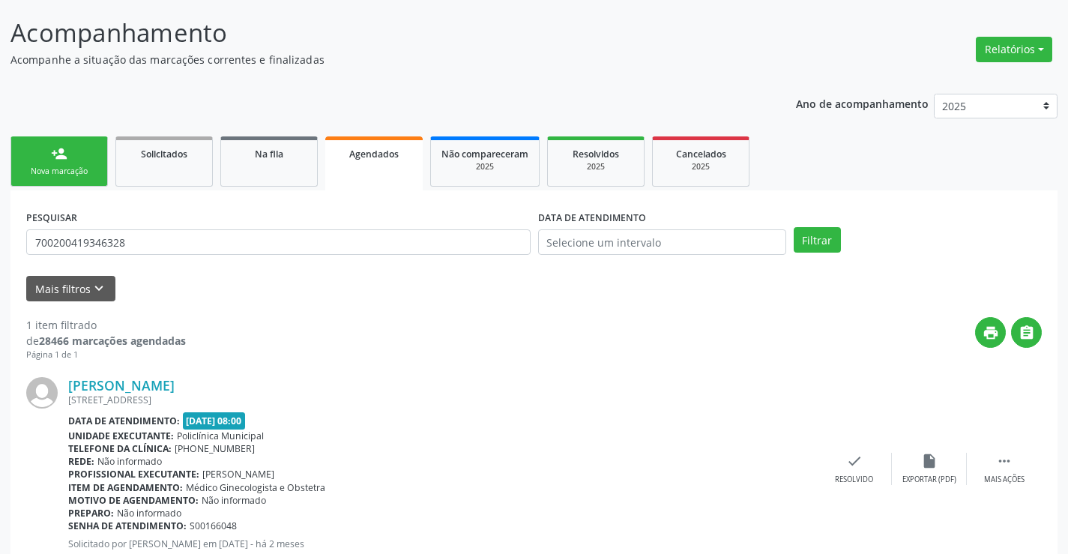
scroll to position [61, 0]
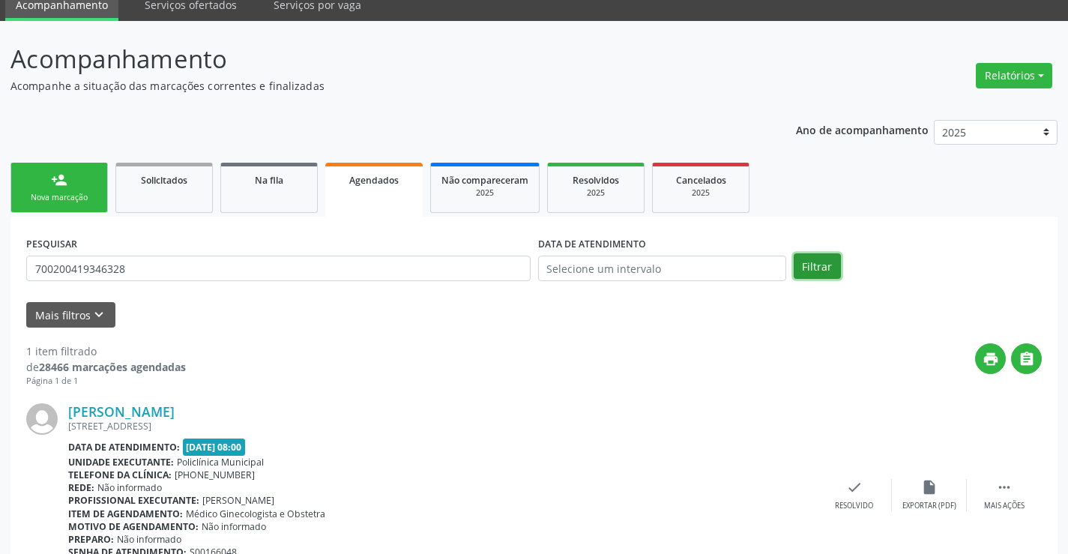
click at [815, 265] on button "Filtrar" at bounding box center [817, 265] width 47 height 25
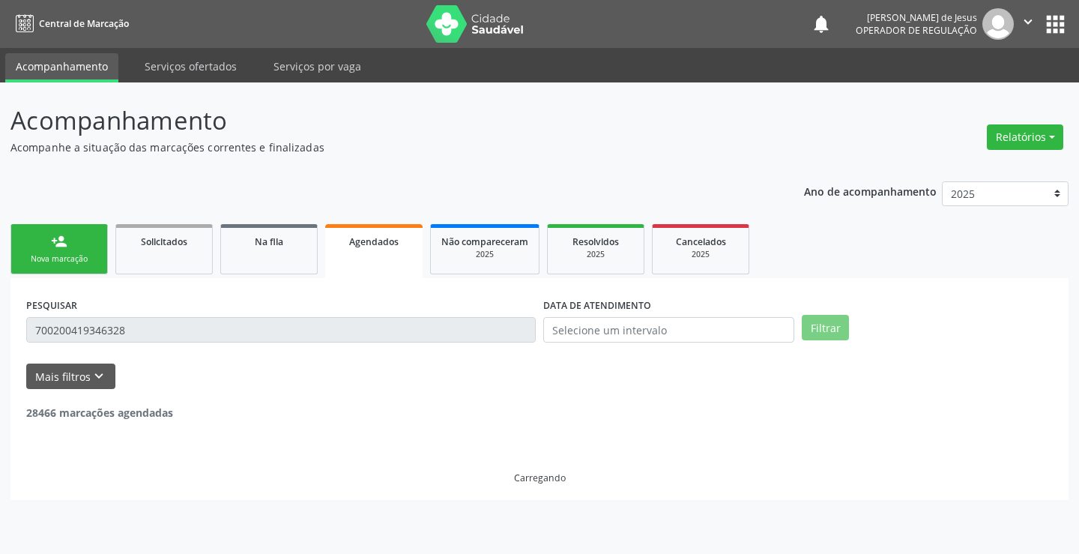
click at [815, 265] on ul "person_add Nova marcação Solicitados Na fila Agendados Não compareceram 2025 Re…" at bounding box center [539, 249] width 1058 height 58
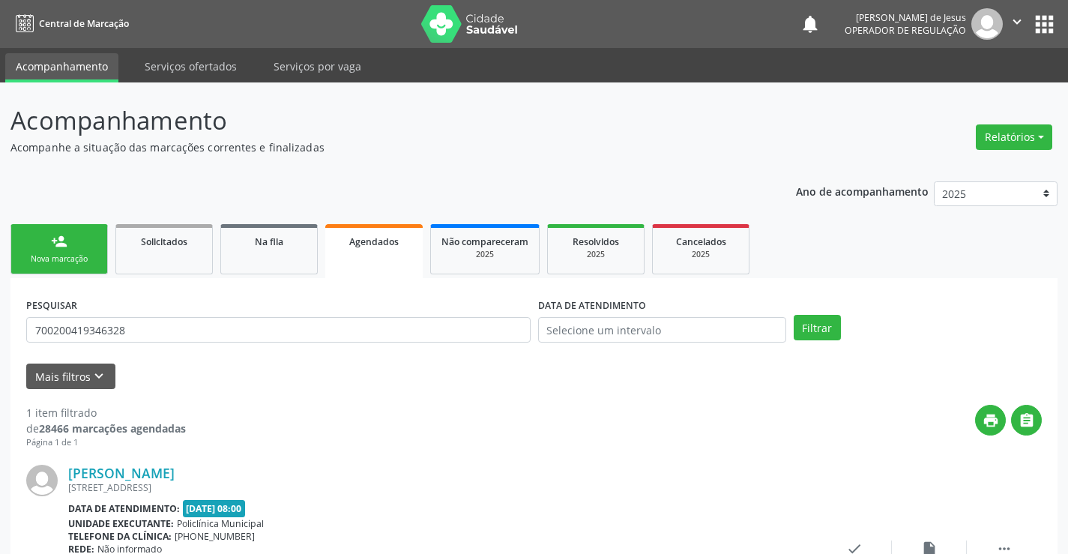
scroll to position [136, 0]
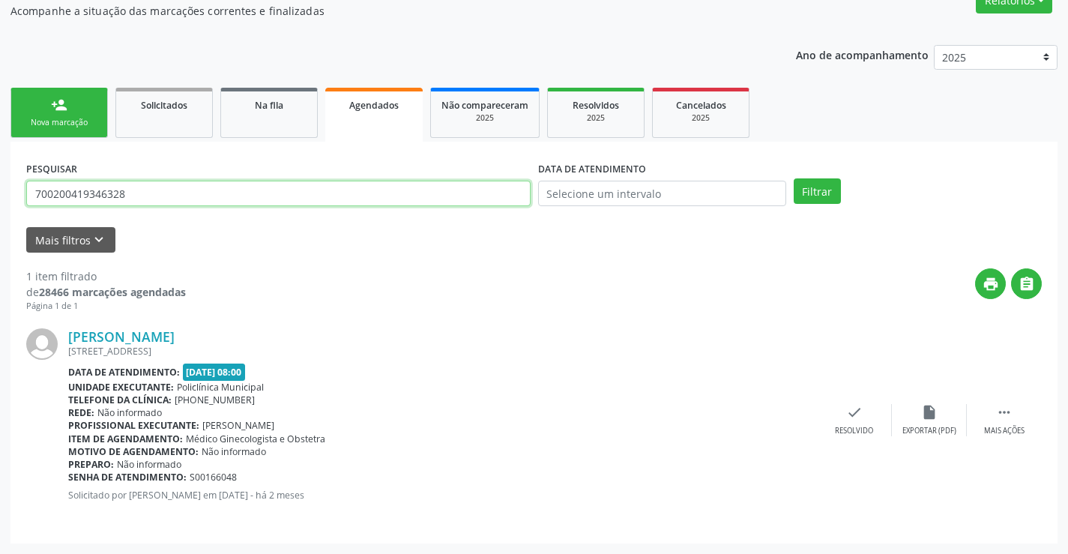
click at [370, 197] on input "700200419346328" at bounding box center [278, 193] width 504 height 25
type input "700200419346328"
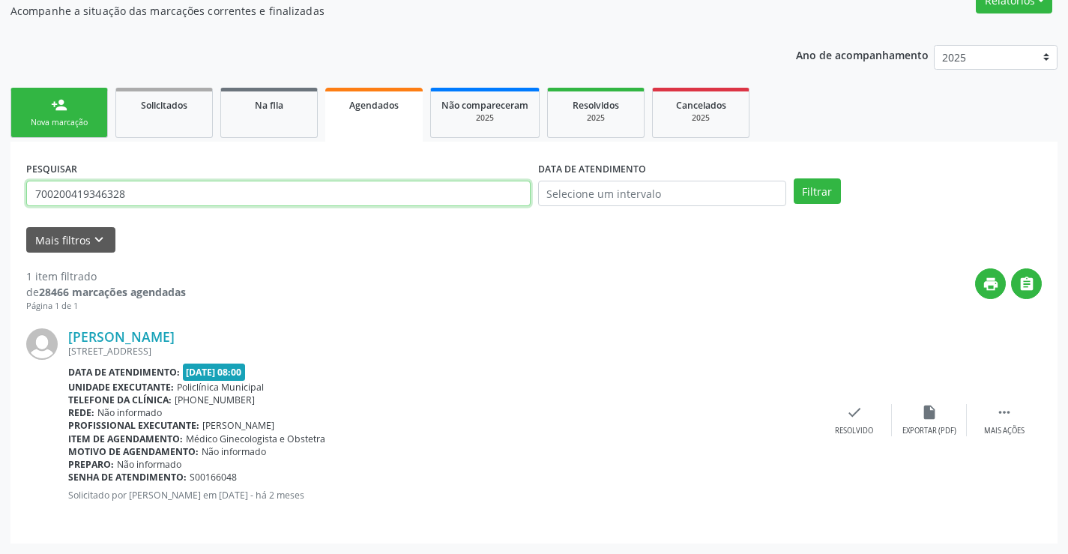
click at [794, 178] on button "Filtrar" at bounding box center [817, 190] width 47 height 25
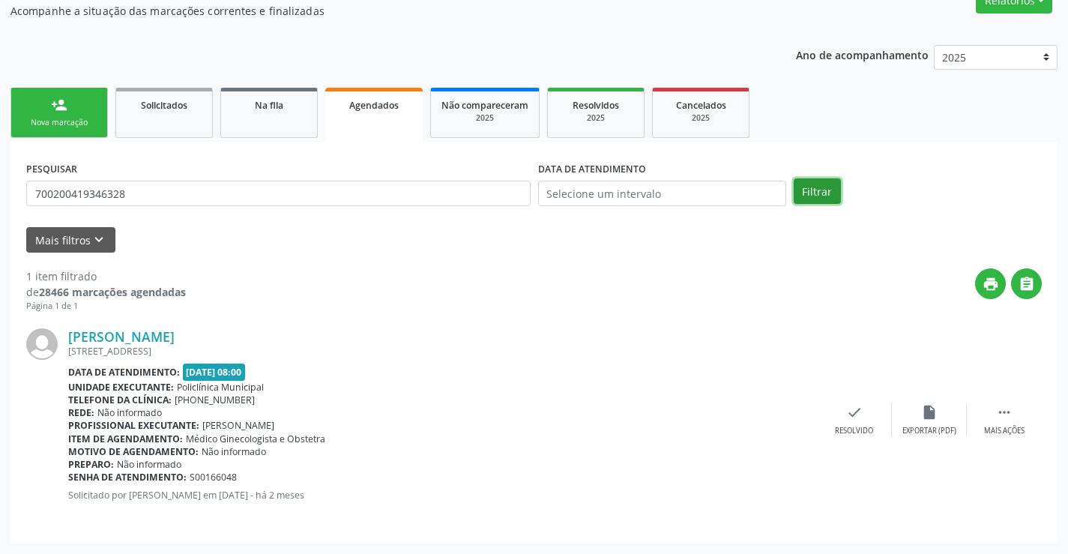
click at [803, 196] on button "Filtrar" at bounding box center [817, 190] width 47 height 25
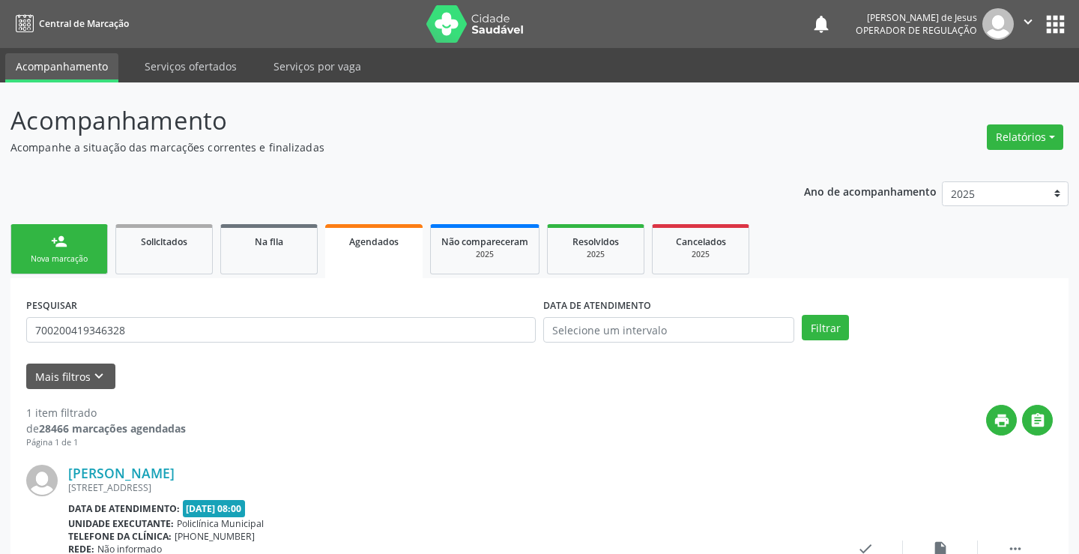
click at [803, 196] on div "Ano de acompanhamento 2025 2024 2023 person_add Nova marcação Solicitados Na fi…" at bounding box center [539, 426] width 1058 height 510
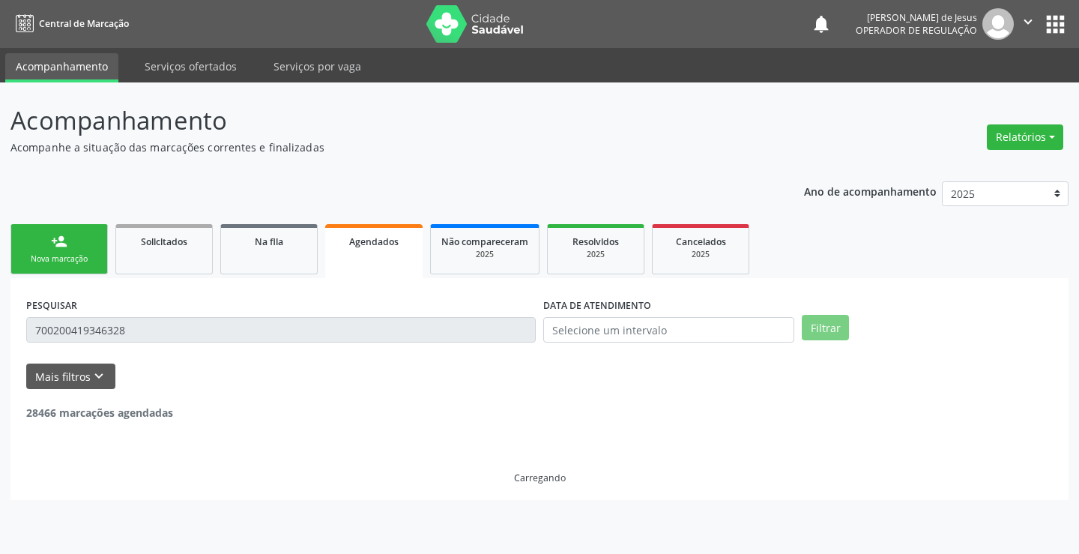
click at [806, 198] on p "Ano de acompanhamento" at bounding box center [870, 190] width 133 height 19
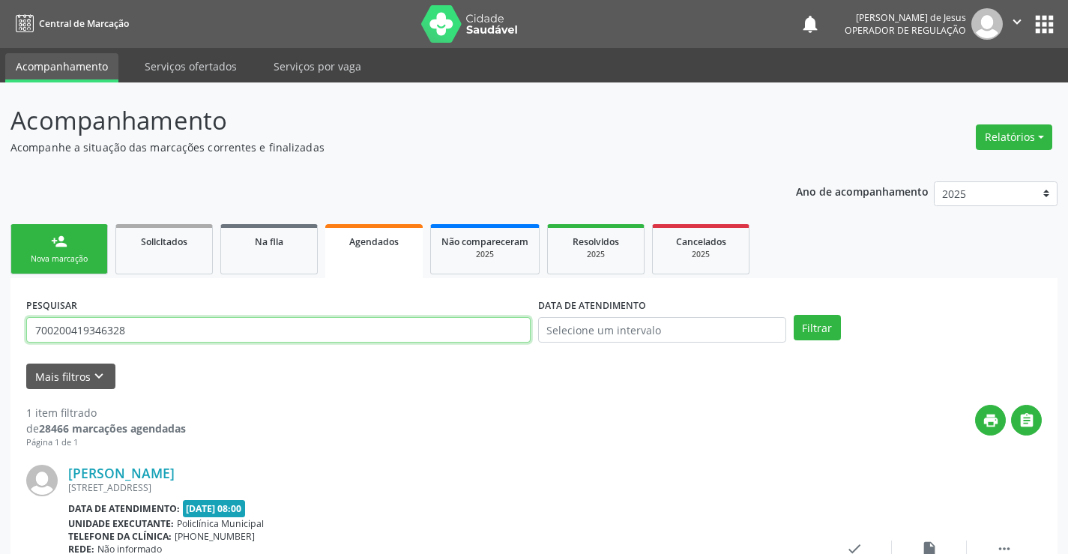
click at [450, 338] on input "700200419346328" at bounding box center [278, 329] width 504 height 25
click at [448, 338] on input "700200419346328" at bounding box center [278, 329] width 504 height 25
type input "702407095775920"
click at [794, 315] on button "Filtrar" at bounding box center [817, 327] width 47 height 25
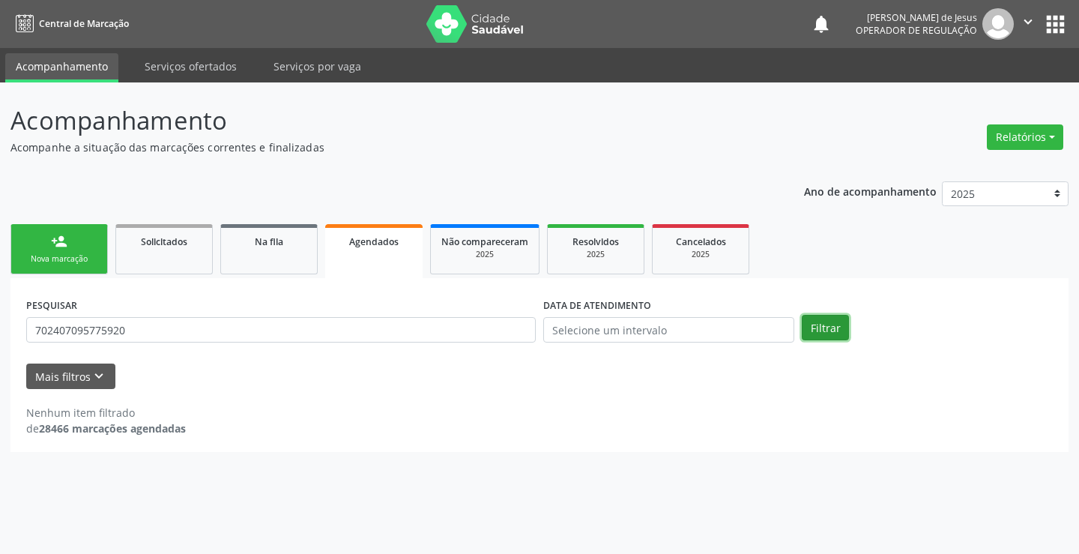
click at [826, 321] on button "Filtrar" at bounding box center [825, 327] width 47 height 25
click at [820, 333] on button "Filtrar" at bounding box center [825, 327] width 47 height 25
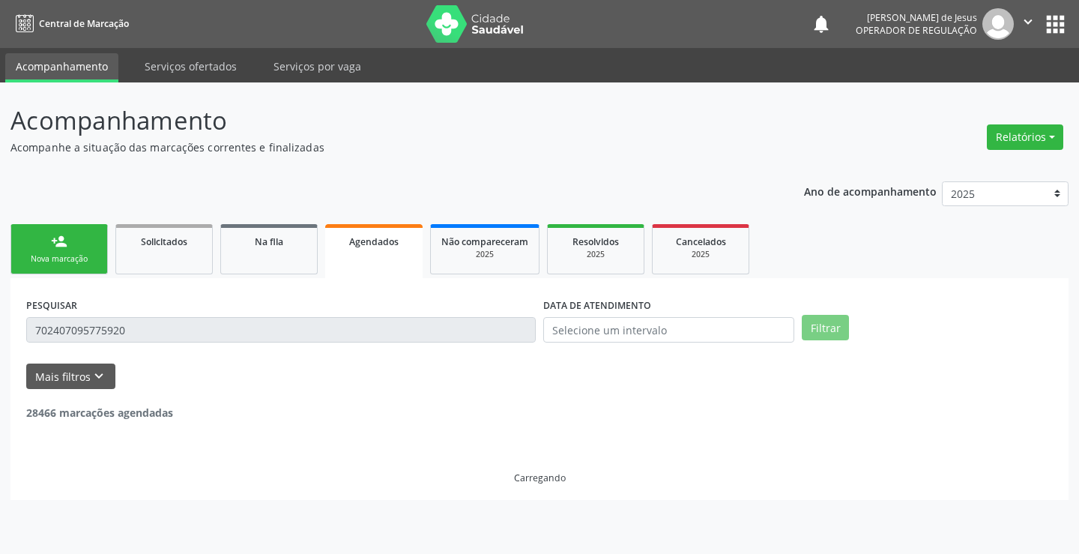
click at [820, 333] on button "Filtrar" at bounding box center [825, 327] width 47 height 25
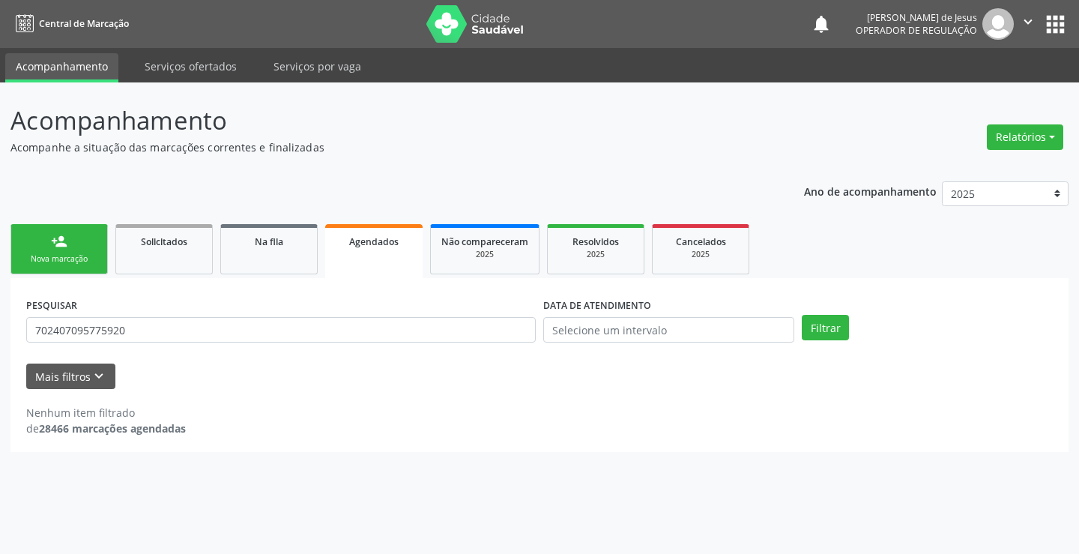
drag, startPoint x: 800, startPoint y: 73, endPoint x: 337, endPoint y: 232, distance: 489.4
click at [410, 415] on div "Nenhum item filtrado de 28466 marcações agendadas" at bounding box center [539, 420] width 1027 height 31
click at [350, 326] on input "702407095775920" at bounding box center [281, 329] width 510 height 25
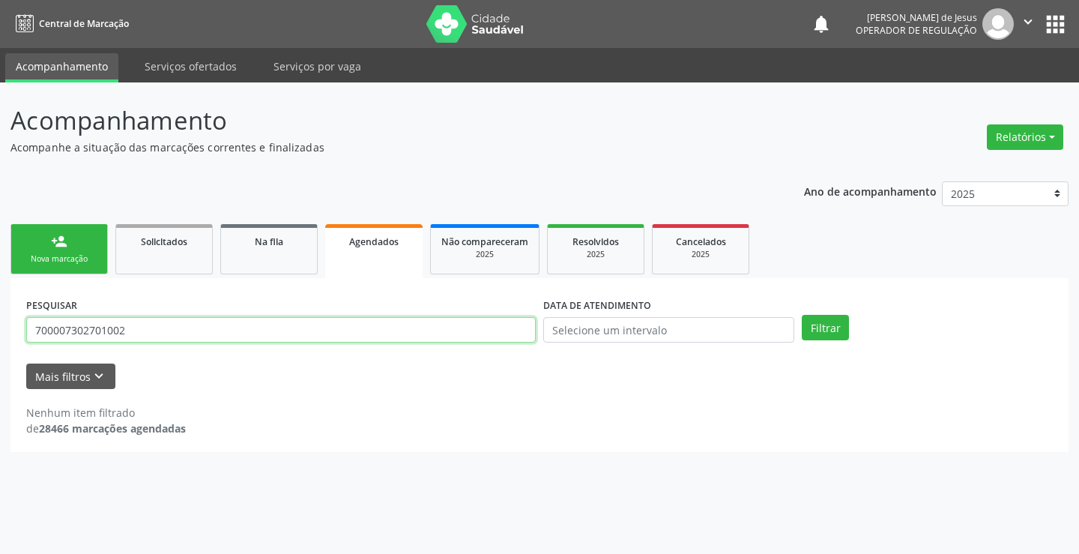
type input "700007302701002"
click at [802, 315] on button "Filtrar" at bounding box center [825, 327] width 47 height 25
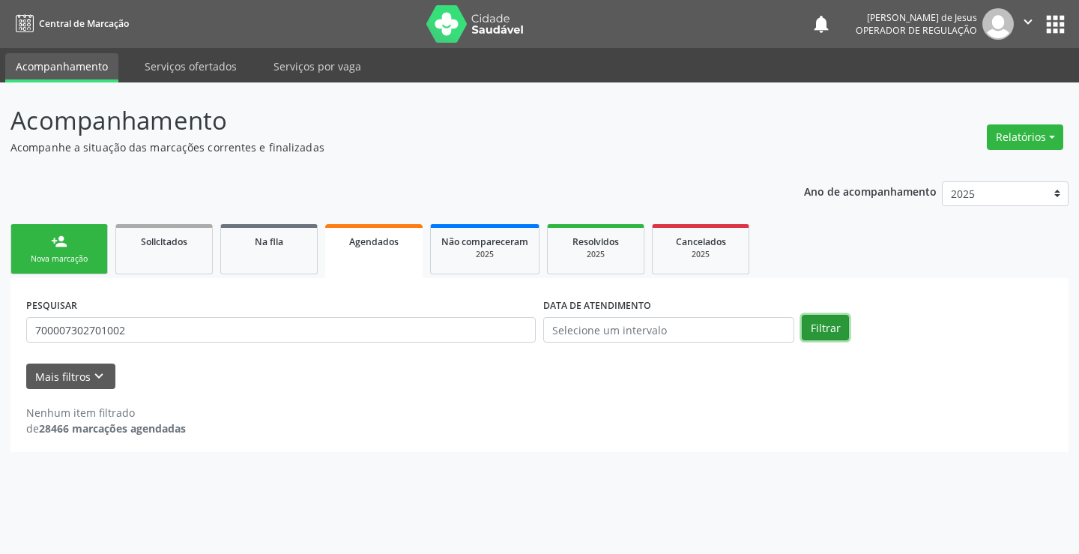
click at [821, 323] on button "Filtrar" at bounding box center [825, 327] width 47 height 25
click at [817, 328] on button "Filtrar" at bounding box center [825, 327] width 47 height 25
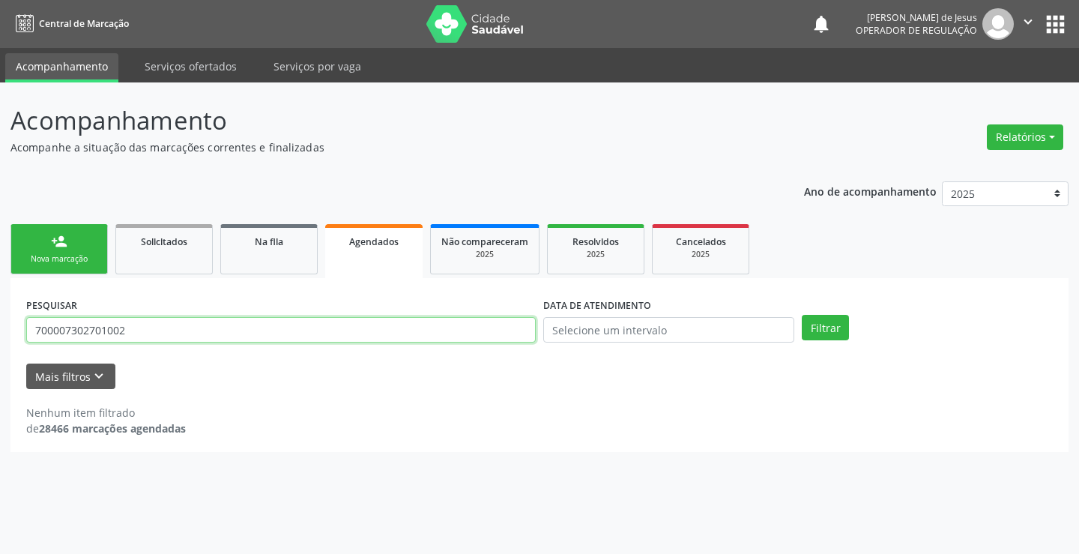
click at [504, 329] on input "700007302701002" at bounding box center [281, 329] width 510 height 25
type input "[PERSON_NAME]"
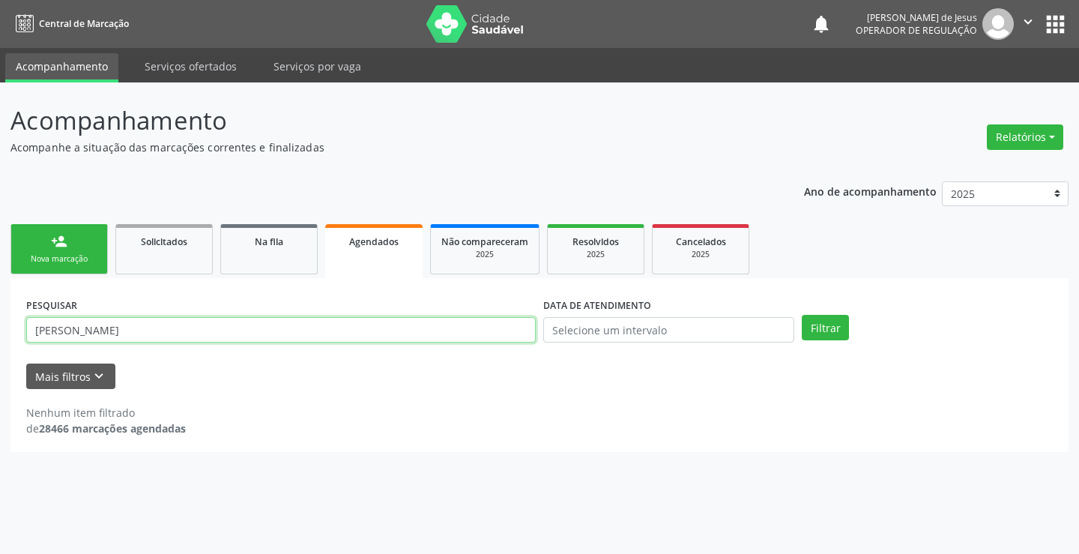
click at [802, 315] on button "Filtrar" at bounding box center [825, 327] width 47 height 25
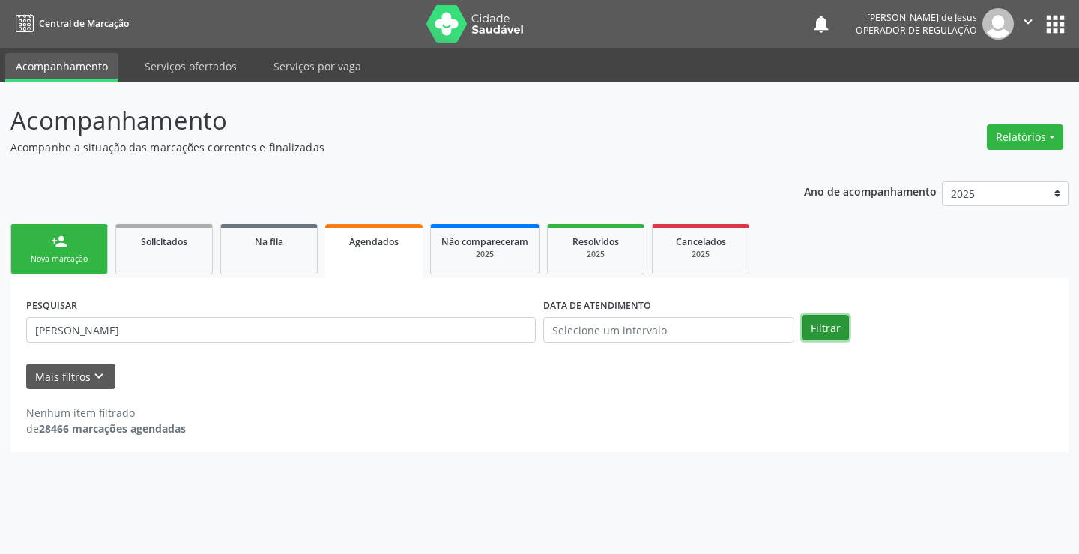
click at [827, 329] on button "Filtrar" at bounding box center [825, 327] width 47 height 25
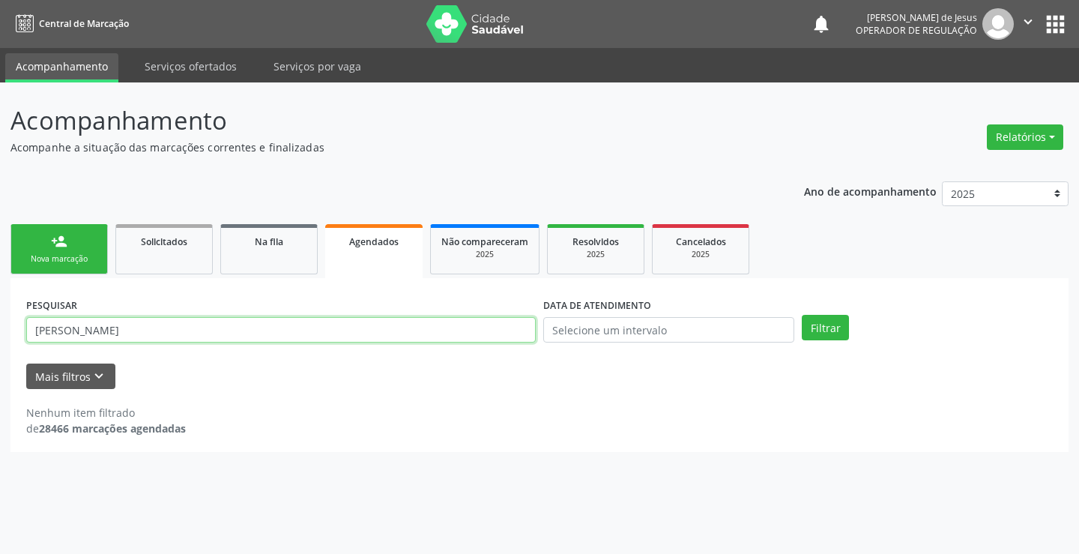
click at [514, 328] on input "[PERSON_NAME]" at bounding box center [281, 329] width 510 height 25
type input "7000073701002"
click at [802, 315] on button "Filtrar" at bounding box center [825, 327] width 47 height 25
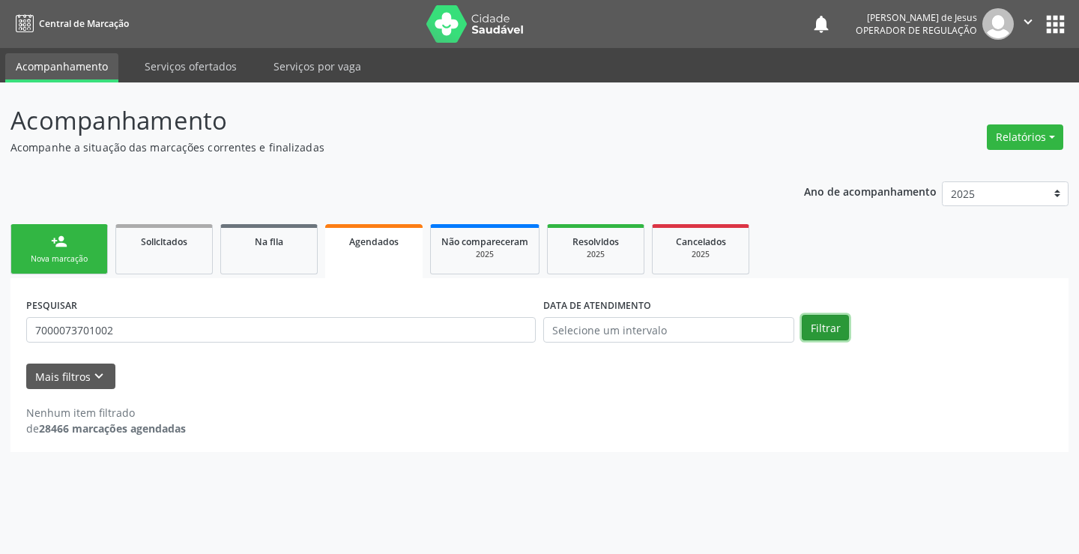
click at [833, 326] on button "Filtrar" at bounding box center [825, 327] width 47 height 25
click at [832, 326] on button "Filtrar" at bounding box center [825, 327] width 47 height 25
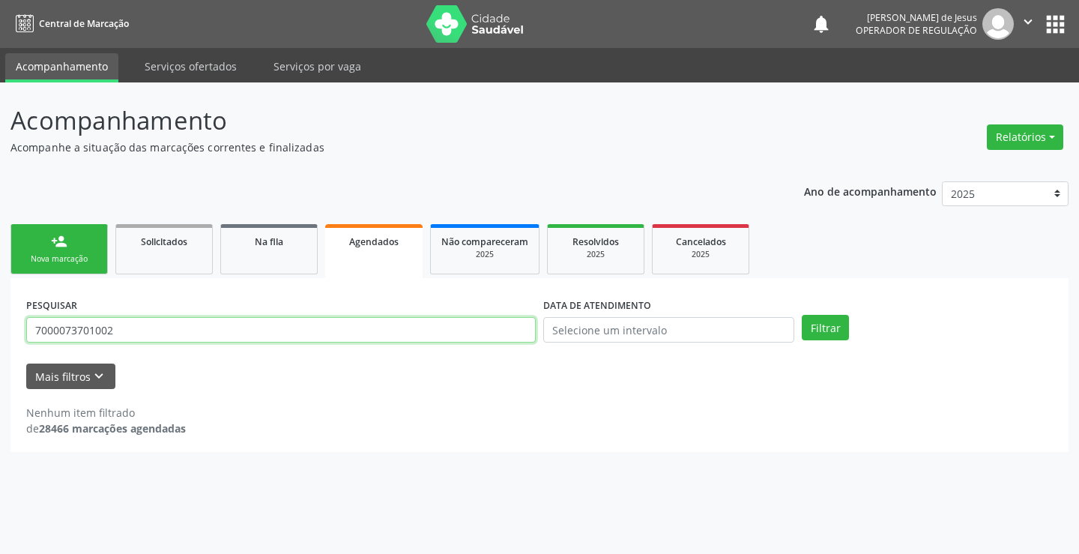
click at [516, 332] on input "7000073701002" at bounding box center [281, 329] width 510 height 25
click at [513, 330] on input "7000073701002" at bounding box center [281, 329] width 510 height 25
type input "702404001881524"
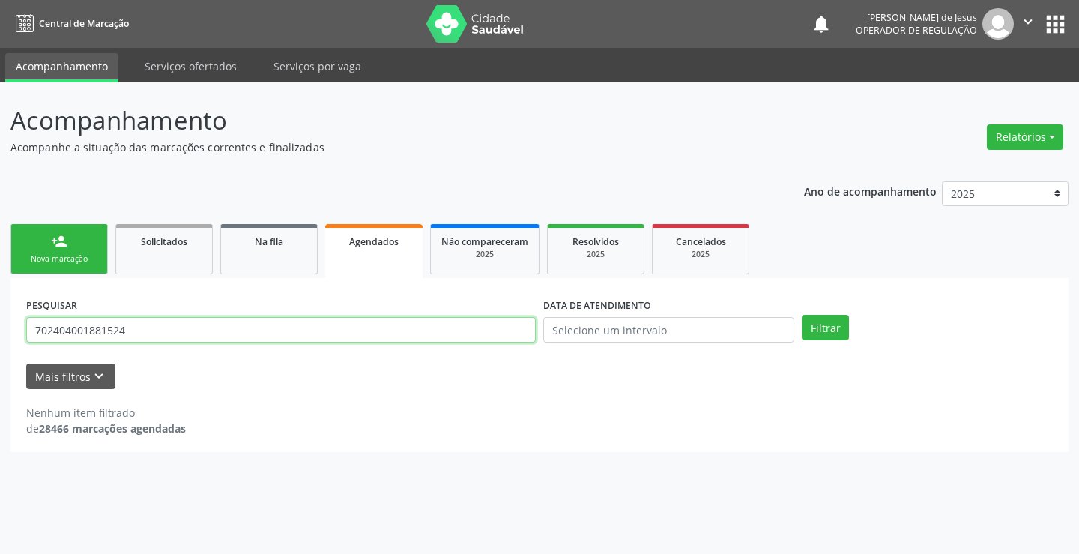
click at [802, 315] on button "Filtrar" at bounding box center [825, 327] width 47 height 25
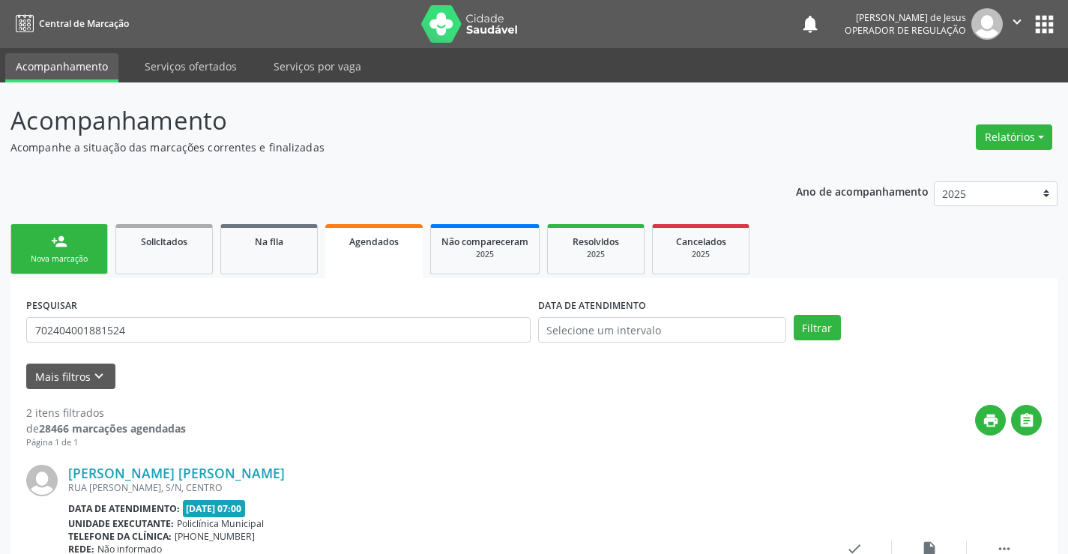
drag, startPoint x: 452, startPoint y: 313, endPoint x: 444, endPoint y: 333, distance: 21.2
click at [450, 316] on div "PESQUISAR 702404001881524" at bounding box center [278, 323] width 512 height 58
click at [444, 333] on input "702404001881524" at bounding box center [278, 329] width 504 height 25
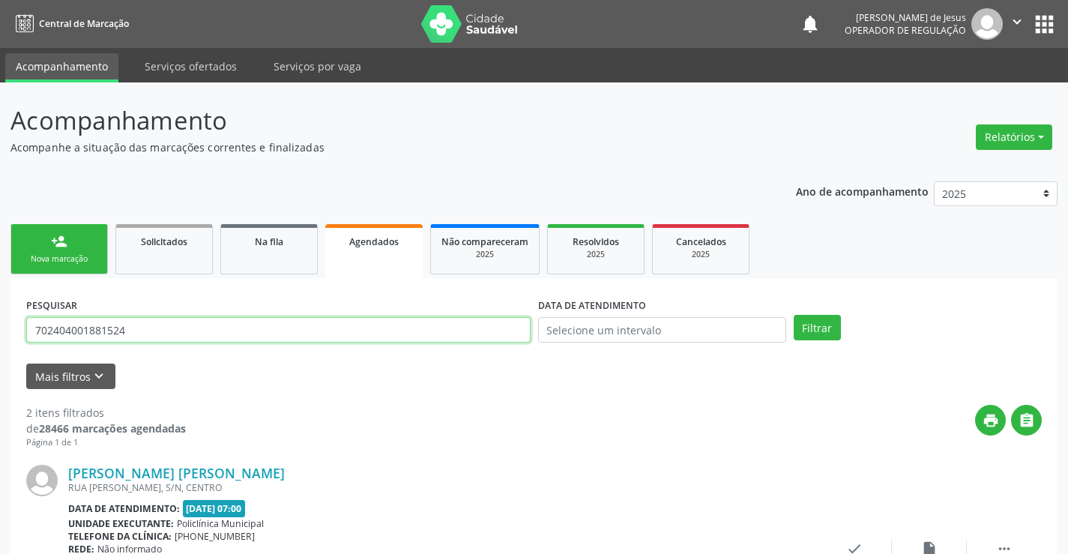
click at [444, 333] on input "702404001881524" at bounding box center [278, 329] width 504 height 25
type input "[PERSON_NAME]"
click at [794, 315] on button "Filtrar" at bounding box center [817, 327] width 47 height 25
click at [356, 327] on input "[PERSON_NAME]" at bounding box center [278, 329] width 504 height 25
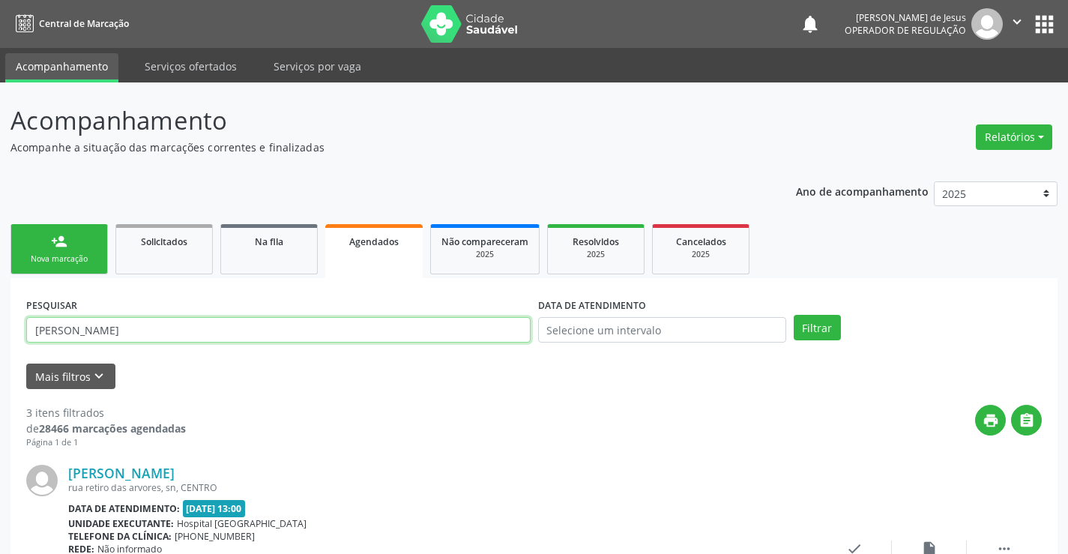
click at [356, 327] on input "[PERSON_NAME]" at bounding box center [278, 329] width 504 height 25
type input "702506756904740"
click at [794, 315] on button "Filtrar" at bounding box center [817, 327] width 47 height 25
click at [463, 321] on input "702506756904740" at bounding box center [278, 329] width 504 height 25
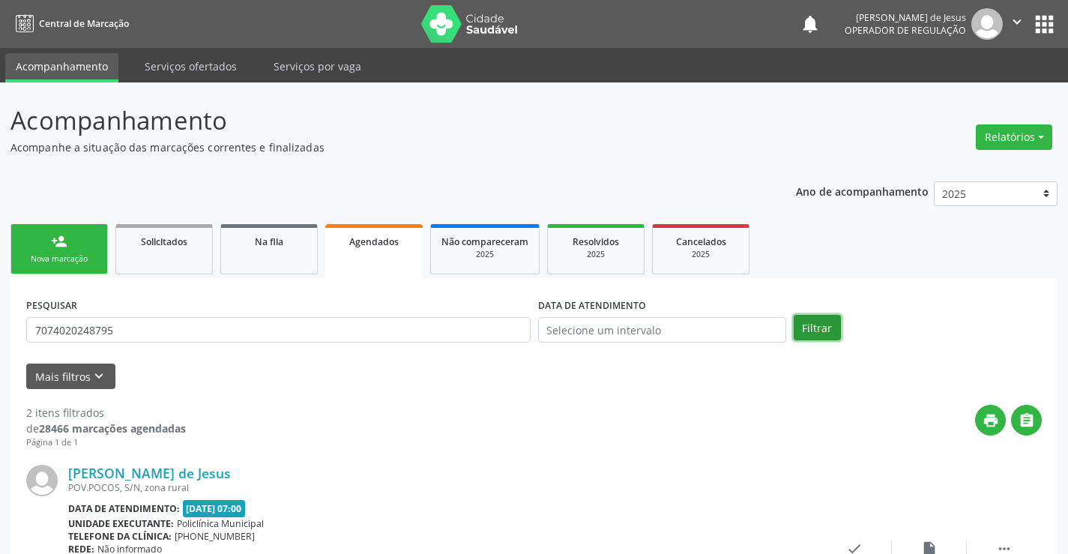
click at [804, 338] on button "Filtrar" at bounding box center [817, 327] width 47 height 25
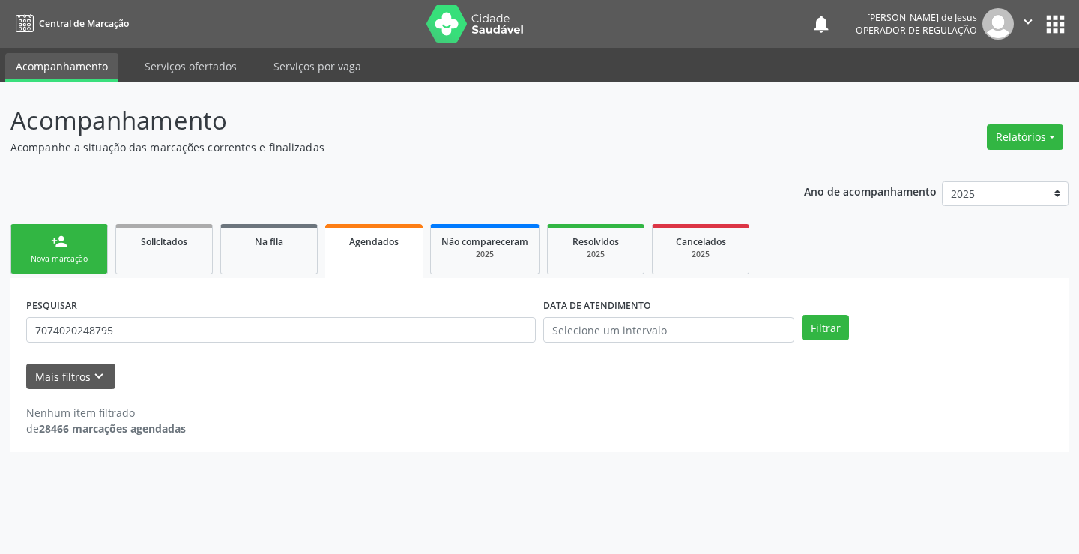
click at [489, 316] on div "PESQUISAR 7074020248795" at bounding box center [280, 323] width 517 height 58
click at [411, 334] on input "7074020248795" at bounding box center [281, 329] width 510 height 25
click at [417, 331] on input "70740202487957" at bounding box center [281, 329] width 510 height 25
type input "707402024879576"
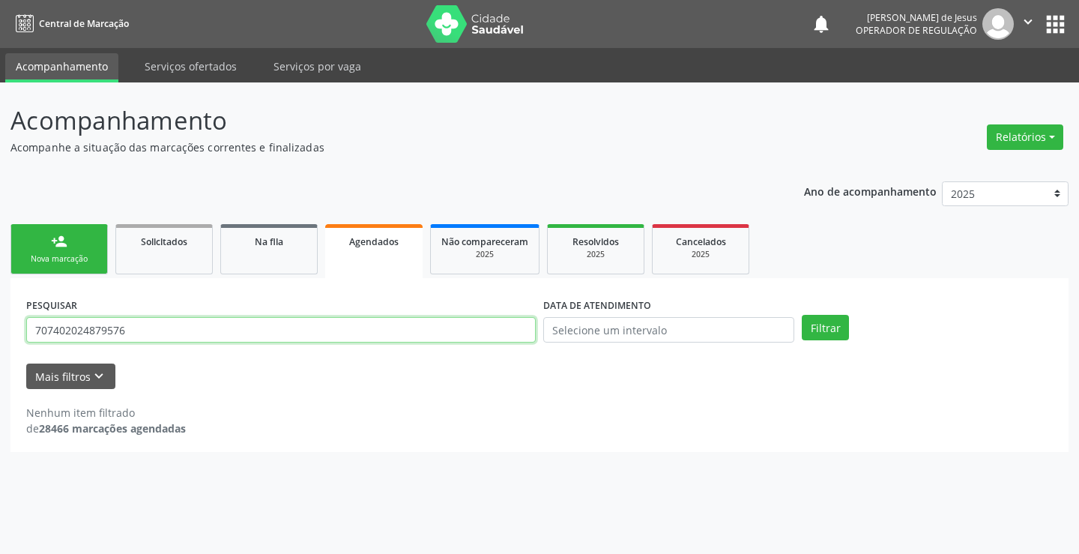
click at [802, 315] on button "Filtrar" at bounding box center [825, 327] width 47 height 25
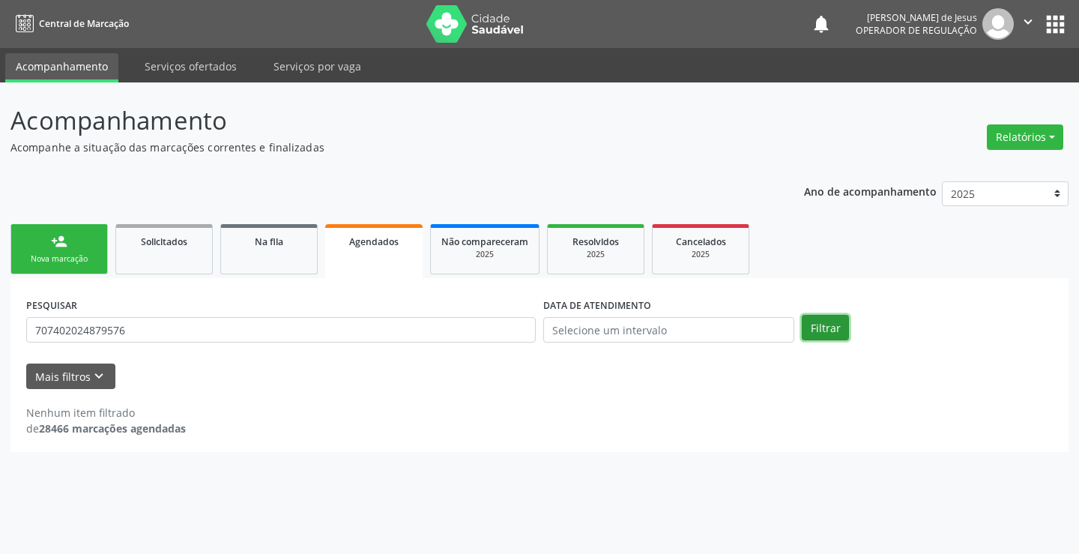
click at [830, 330] on button "Filtrar" at bounding box center [825, 327] width 47 height 25
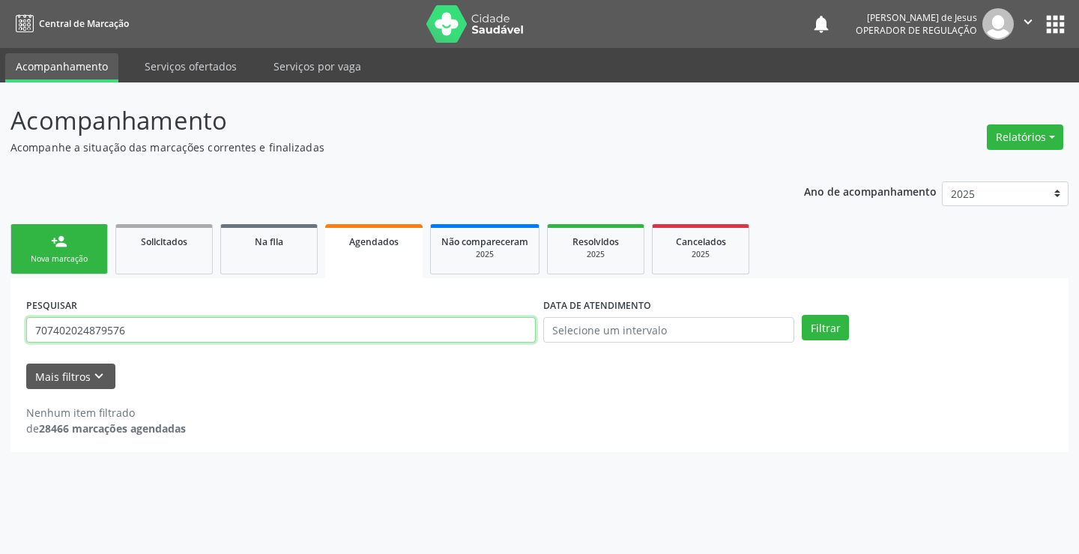
click at [339, 328] on input "707402024879576" at bounding box center [281, 329] width 510 height 25
drag, startPoint x: 339, startPoint y: 328, endPoint x: 348, endPoint y: 322, distance: 10.8
click at [340, 328] on input "707402024879576" at bounding box center [281, 329] width 510 height 25
type input "707402024879576"
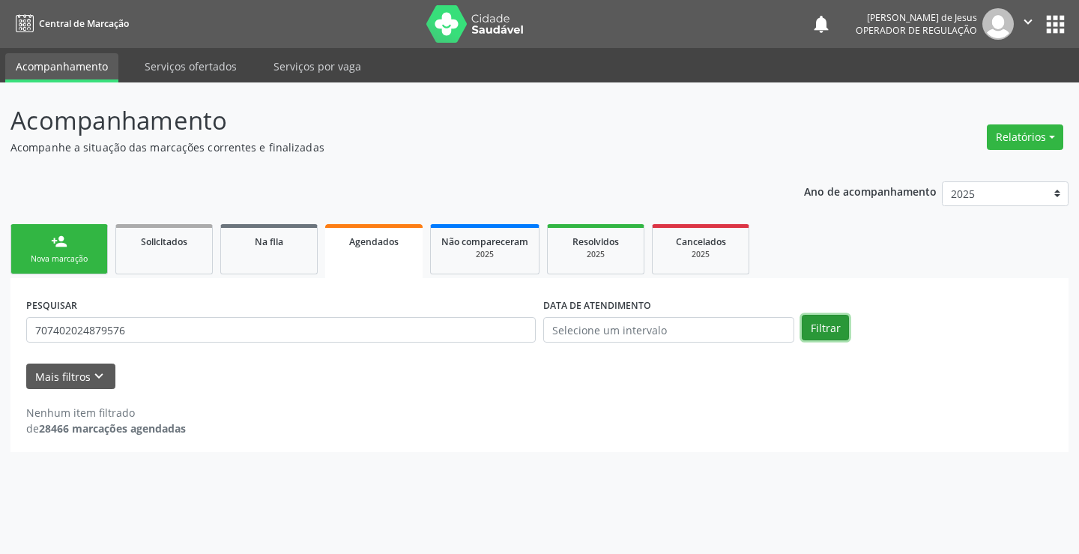
click at [807, 337] on button "Filtrar" at bounding box center [825, 327] width 47 height 25
click at [815, 331] on button "Filtrar" at bounding box center [825, 327] width 47 height 25
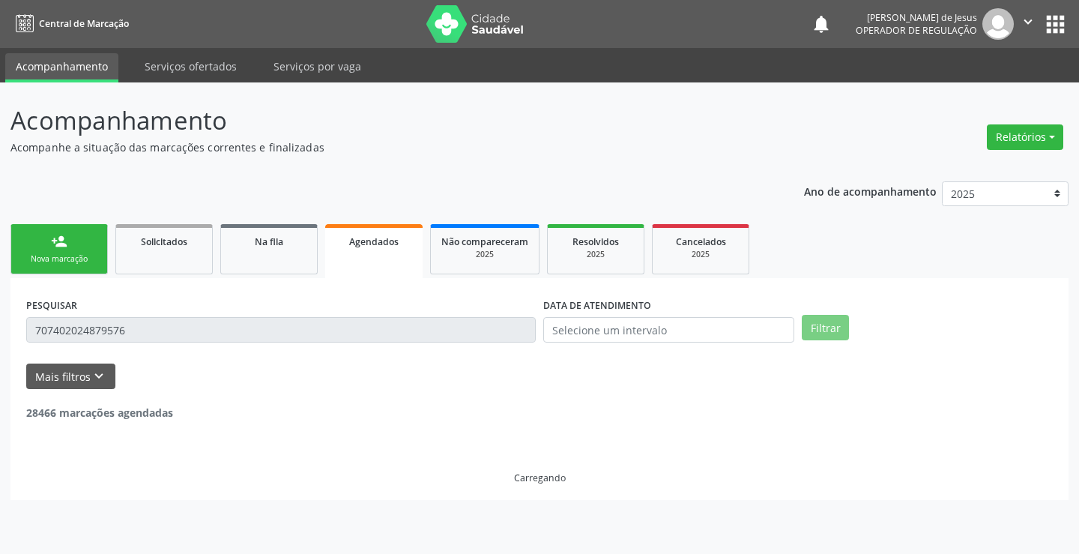
click at [815, 331] on button "Filtrar" at bounding box center [825, 327] width 47 height 25
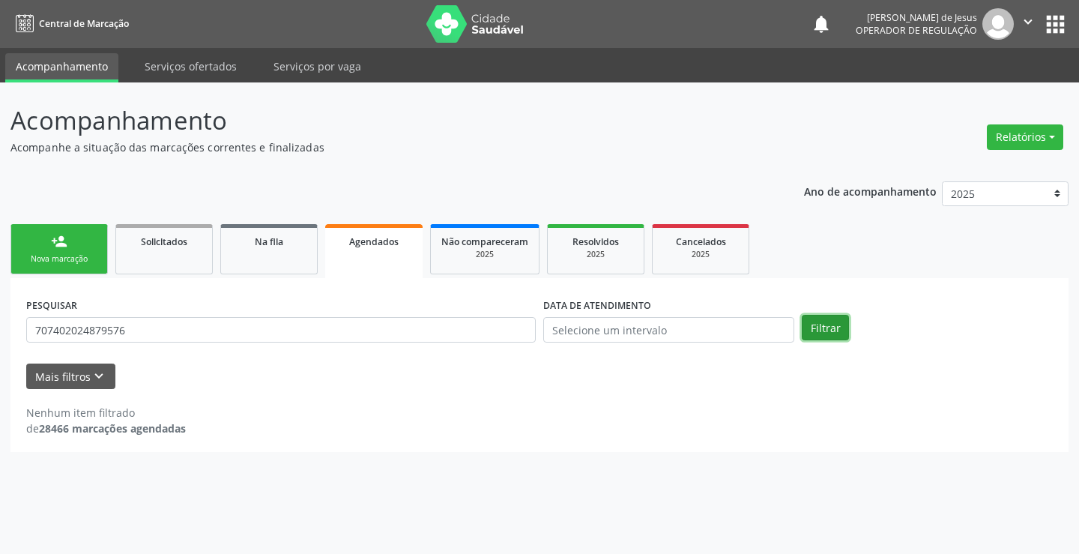
click at [815, 331] on button "Filtrar" at bounding box center [825, 327] width 47 height 25
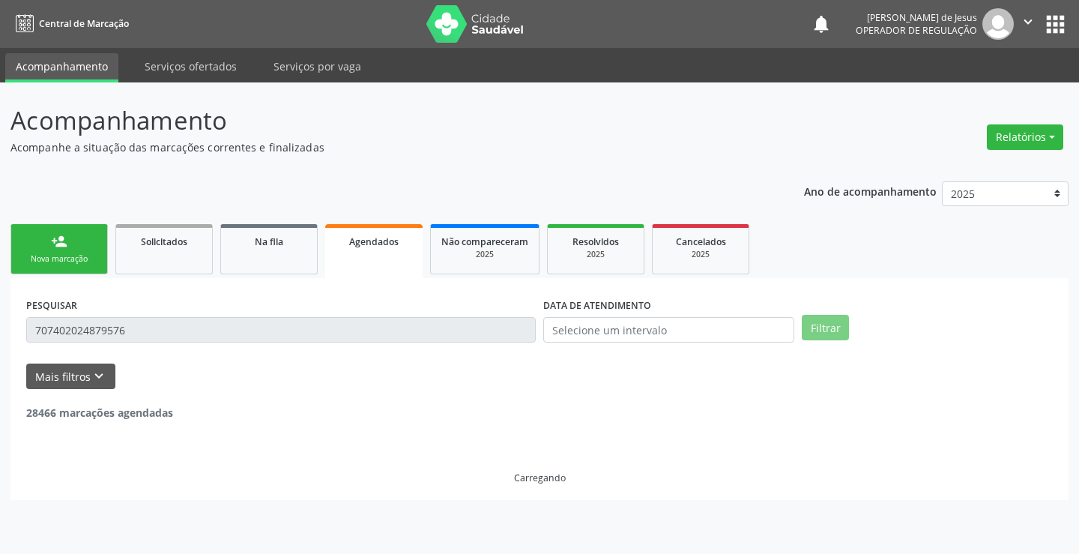
click at [815, 331] on button "Filtrar" at bounding box center [825, 327] width 47 height 25
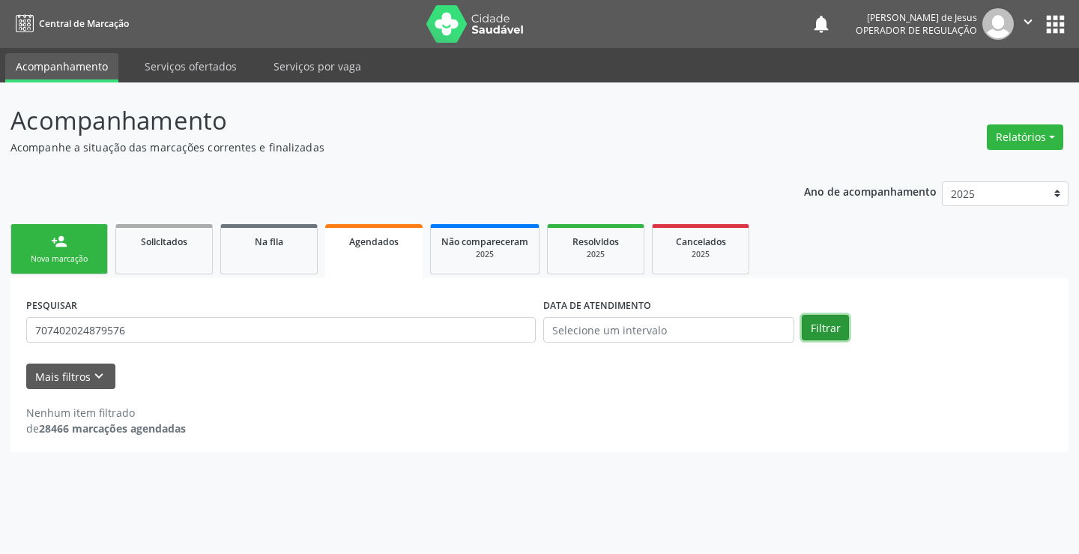
click at [815, 331] on button "Filtrar" at bounding box center [825, 327] width 47 height 25
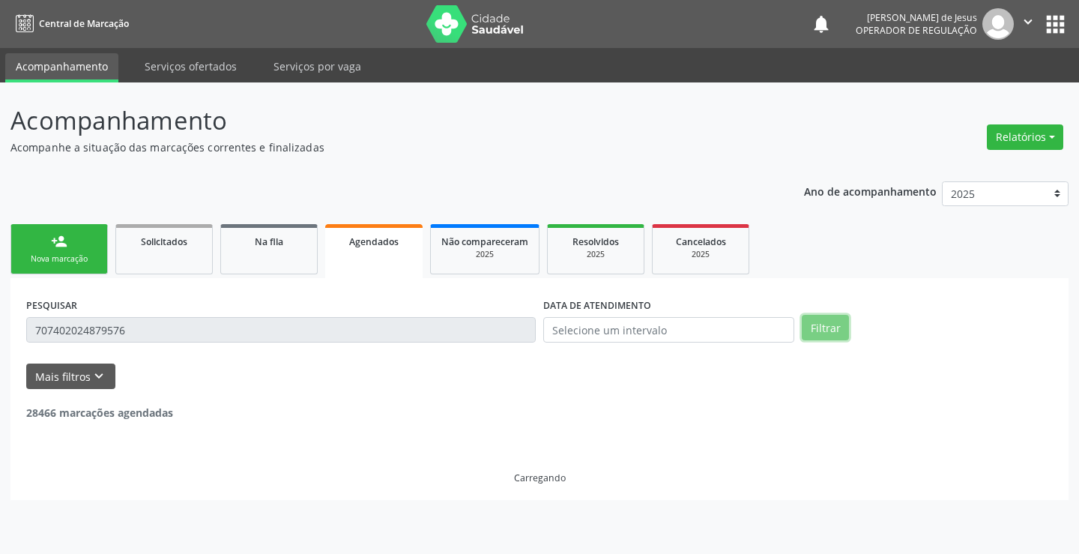
click at [815, 331] on button "Filtrar" at bounding box center [825, 327] width 47 height 25
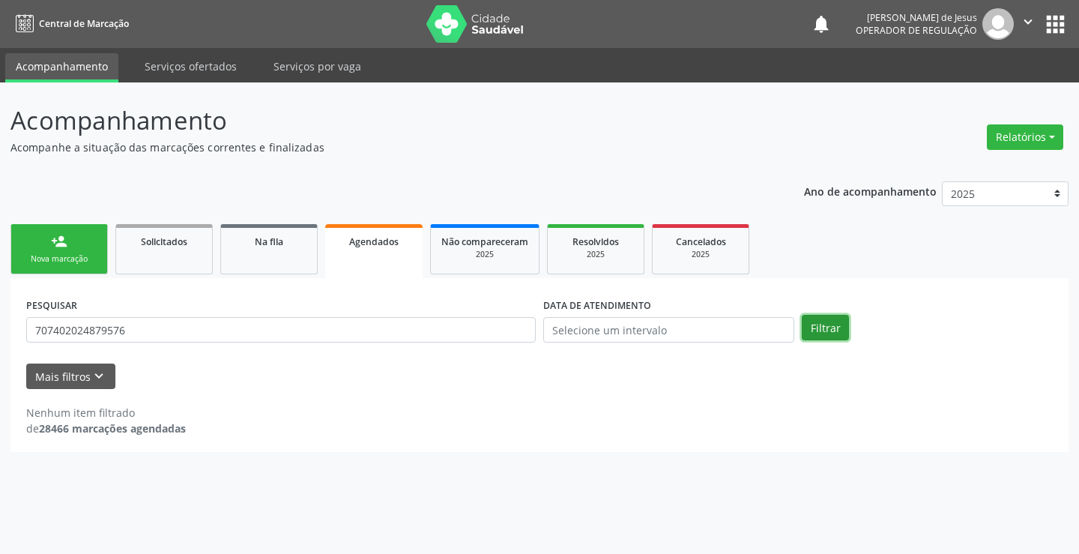
click at [819, 325] on button "Filtrar" at bounding box center [825, 327] width 47 height 25
click at [818, 325] on button "Filtrar" at bounding box center [825, 327] width 47 height 25
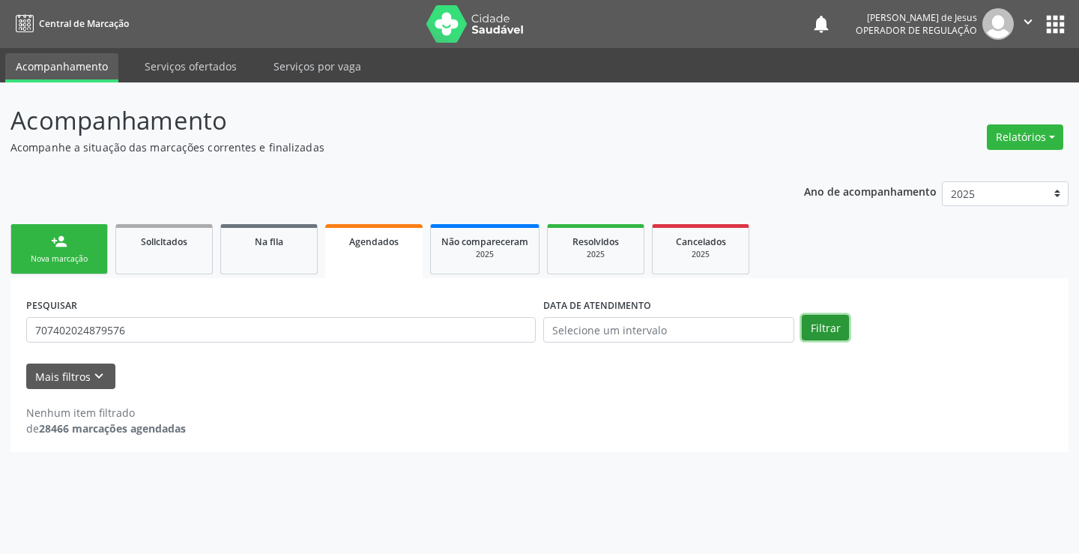
click at [818, 325] on button "Filtrar" at bounding box center [825, 327] width 47 height 25
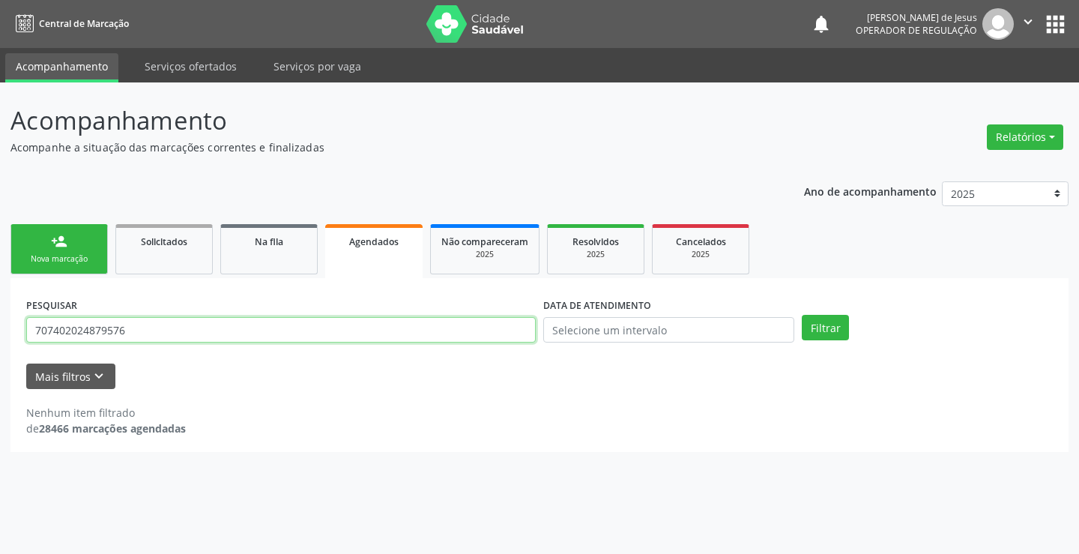
click at [382, 325] on input "707402024879576" at bounding box center [281, 329] width 510 height 25
type input "700304967176633"
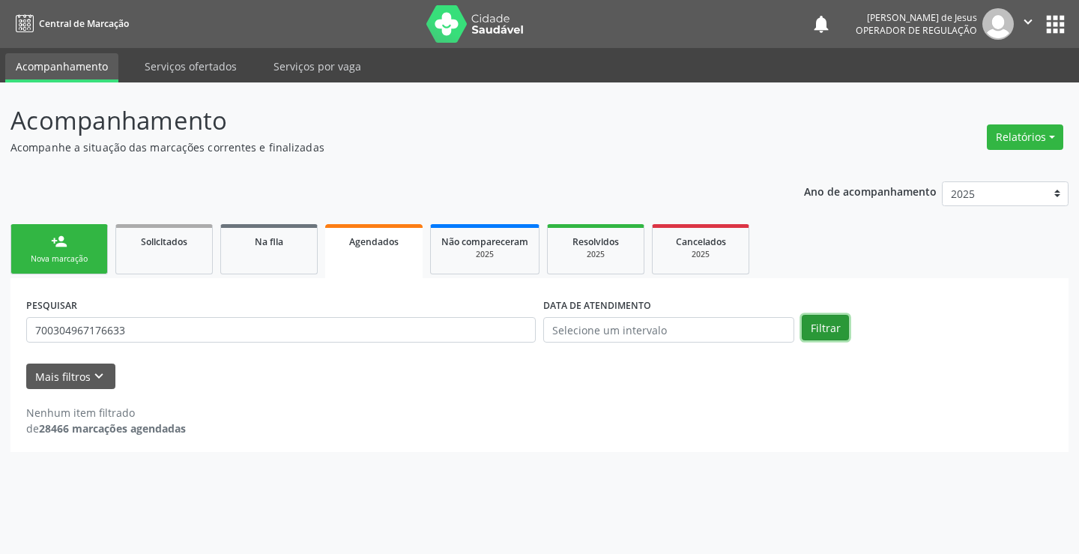
click at [815, 338] on button "Filtrar" at bounding box center [825, 327] width 47 height 25
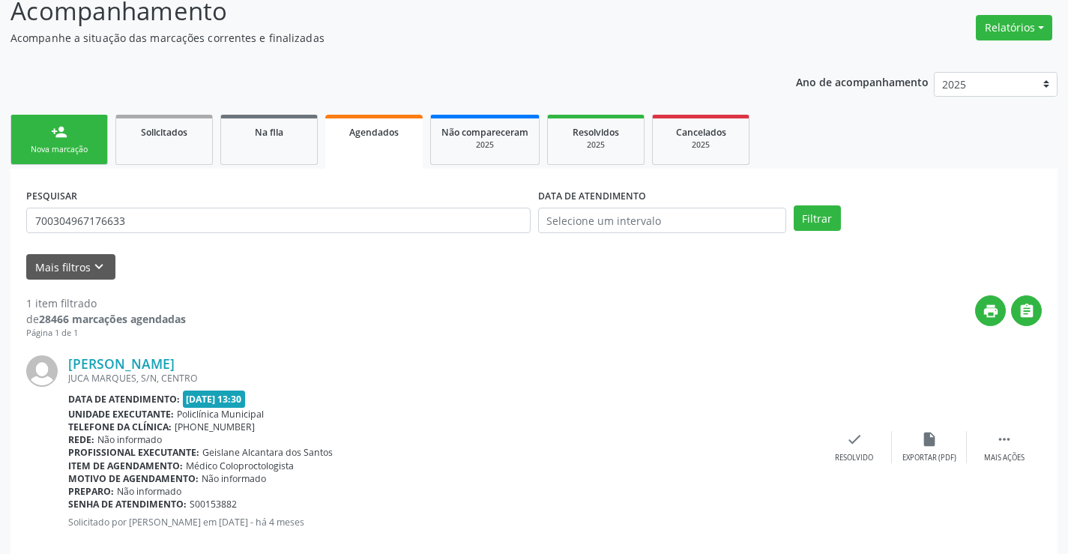
scroll to position [136, 0]
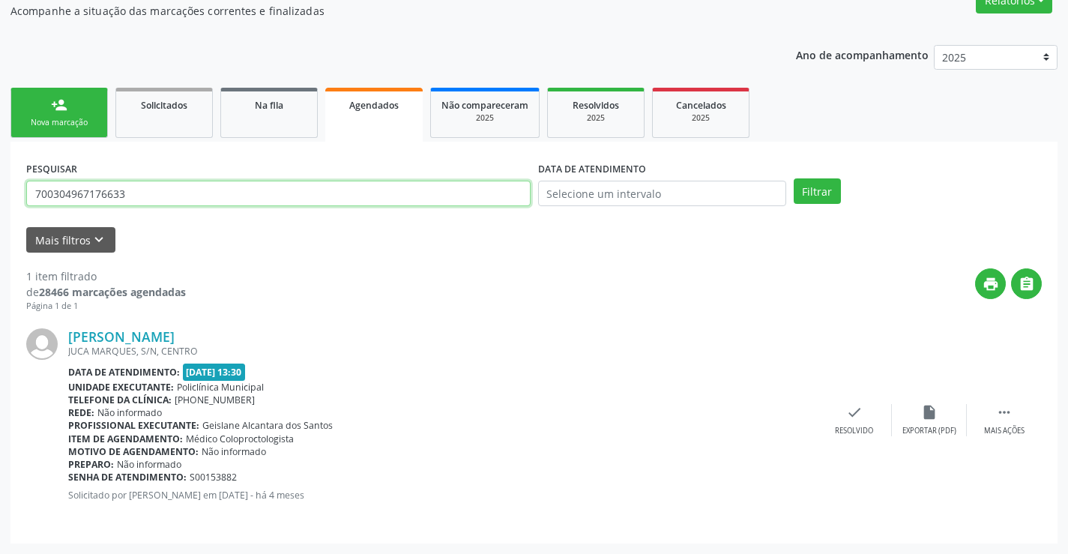
click at [210, 187] on input "700304967176633" at bounding box center [278, 193] width 504 height 25
type input "7035030549281"
click at [794, 178] on button "Filtrar" at bounding box center [817, 190] width 47 height 25
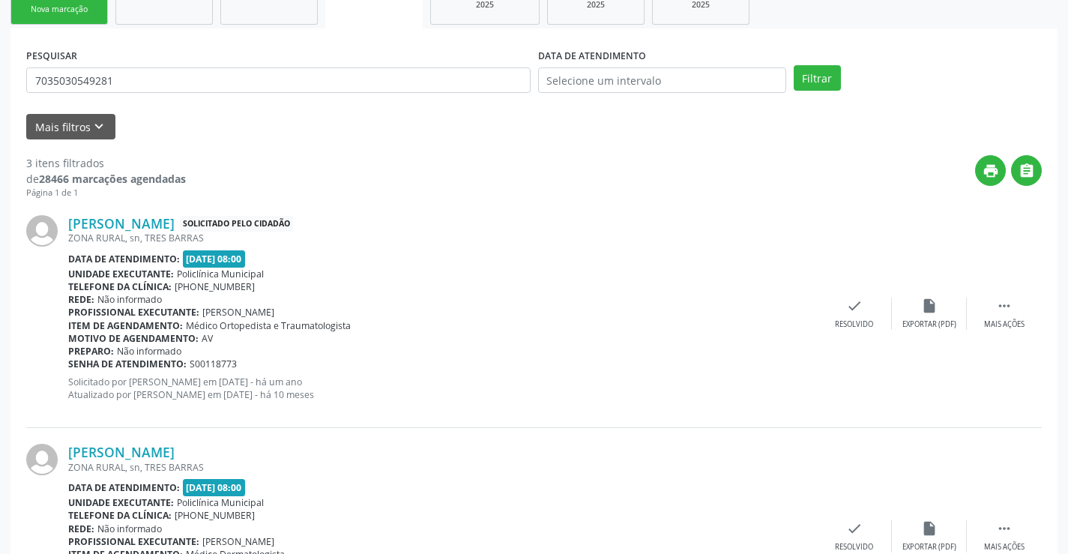
scroll to position [582, 0]
